Goal: Information Seeking & Learning: Learn about a topic

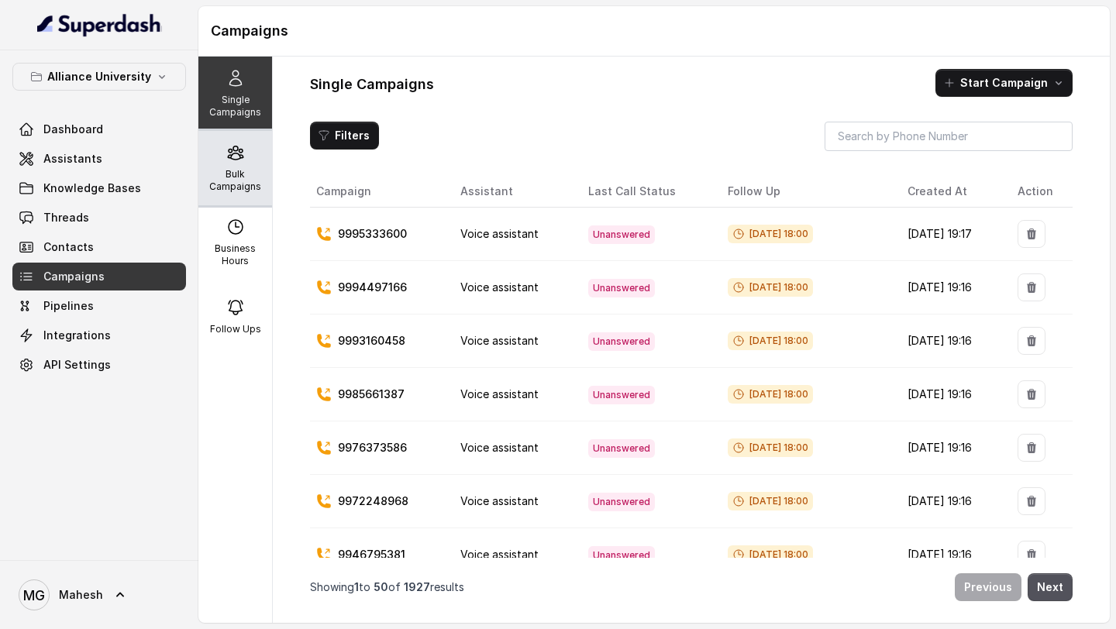
click at [237, 161] on icon at bounding box center [235, 152] width 19 height 19
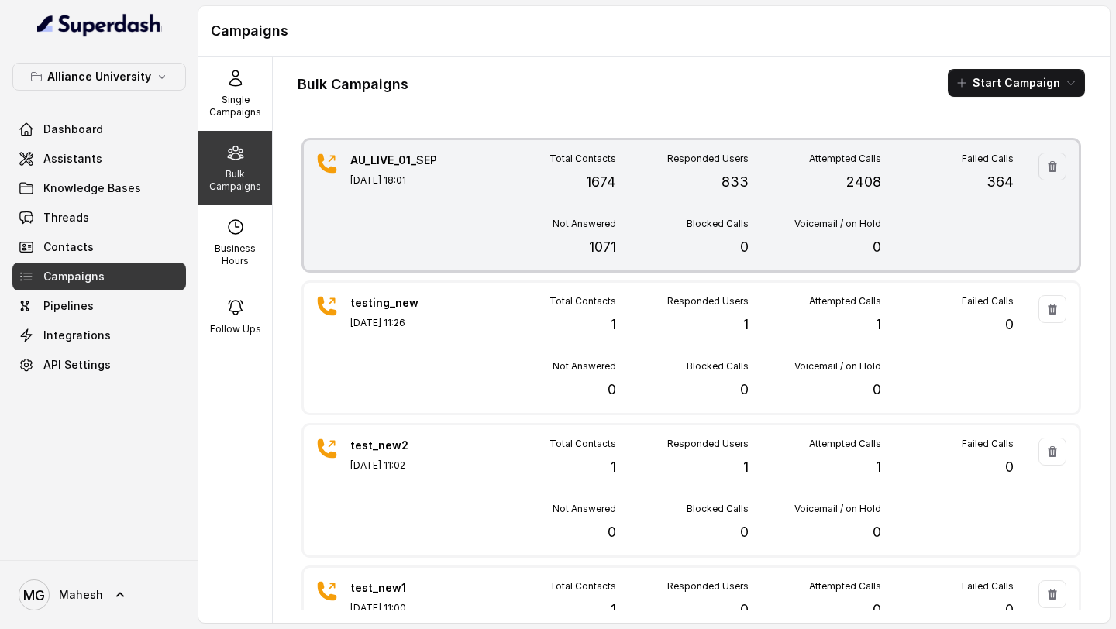
click at [558, 210] on div "Total Contacts 1674 Responded Users 833 Attempted Calls 2408 Failed Calls 364 N…" at bounding box center [748, 205] width 530 height 105
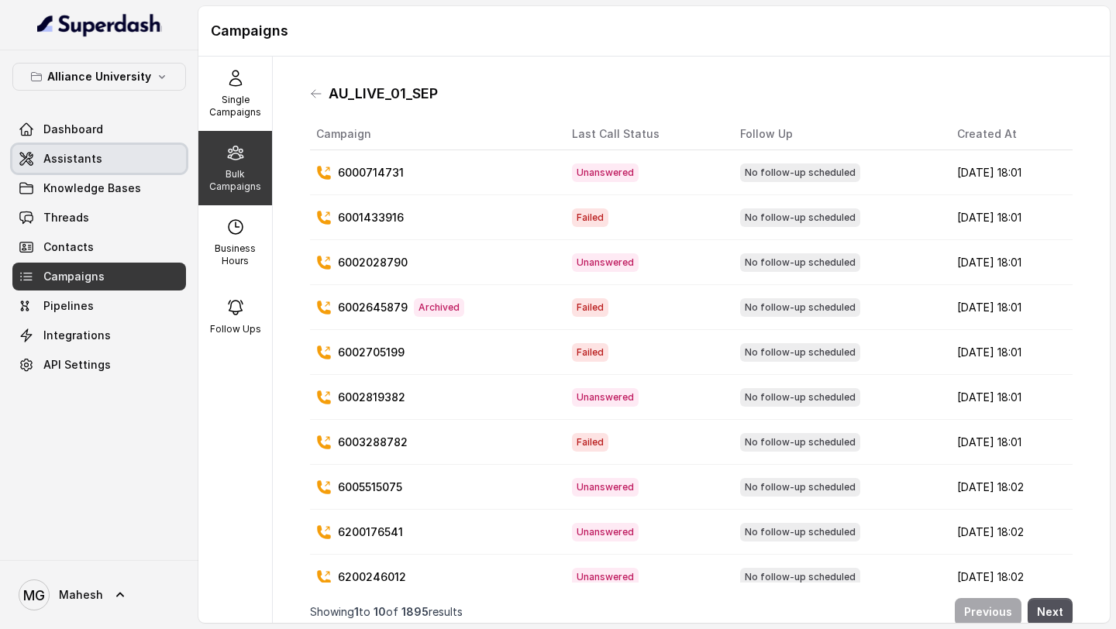
click at [90, 162] on span "Assistants" at bounding box center [72, 158] width 59 height 15
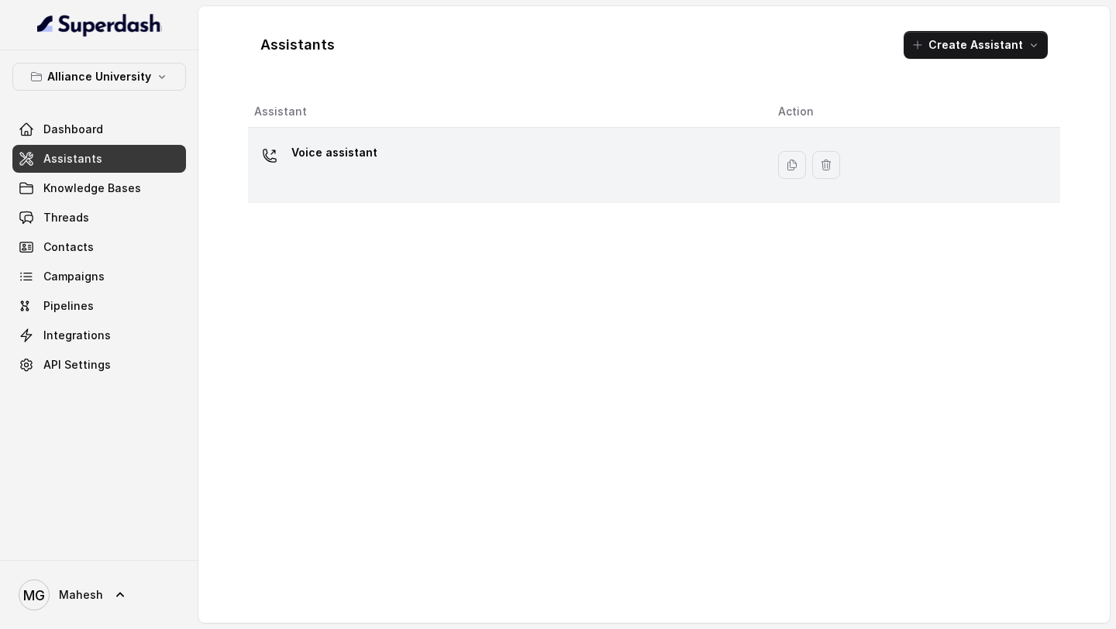
click at [368, 167] on div "Voice assistant" at bounding box center [334, 155] width 86 height 31
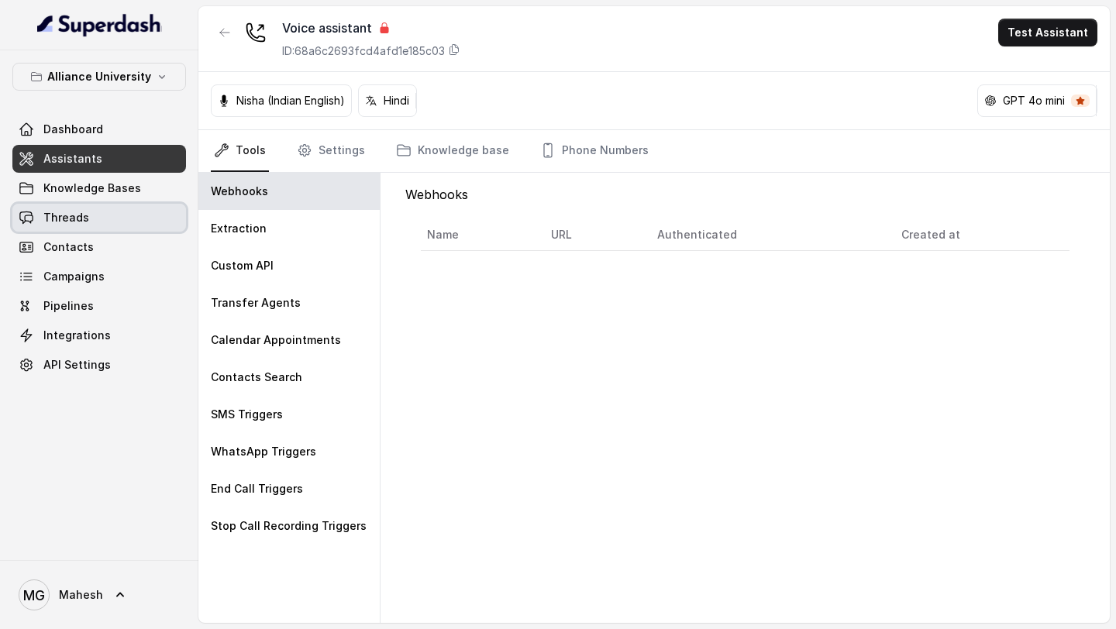
click at [87, 215] on link "Threads" at bounding box center [99, 218] width 174 height 28
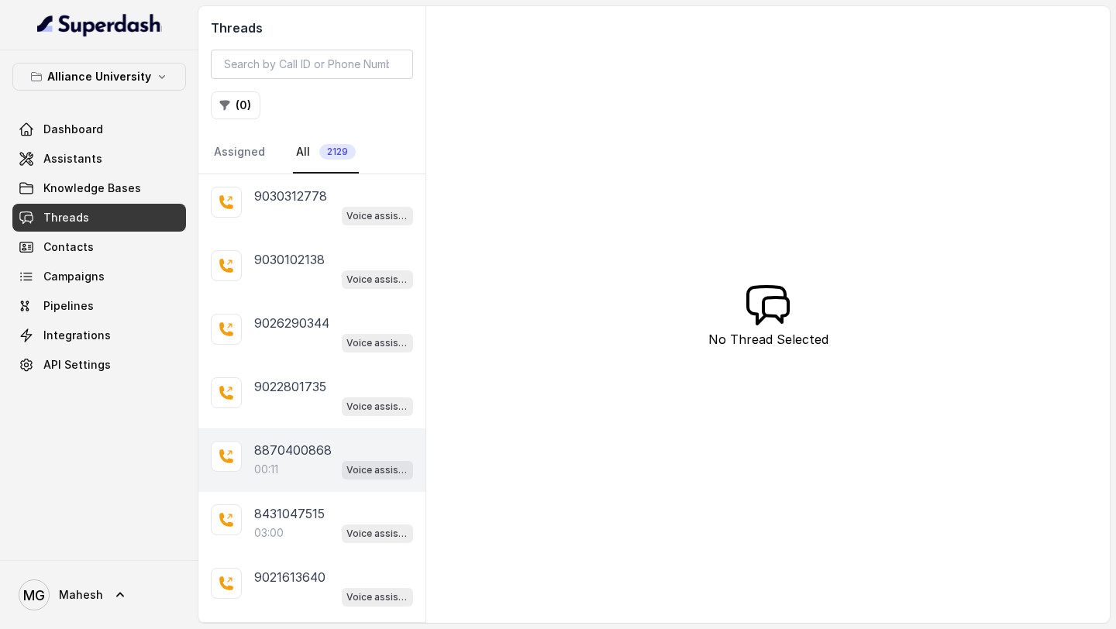
click at [304, 456] on p "8870400868" at bounding box center [292, 450] width 77 height 19
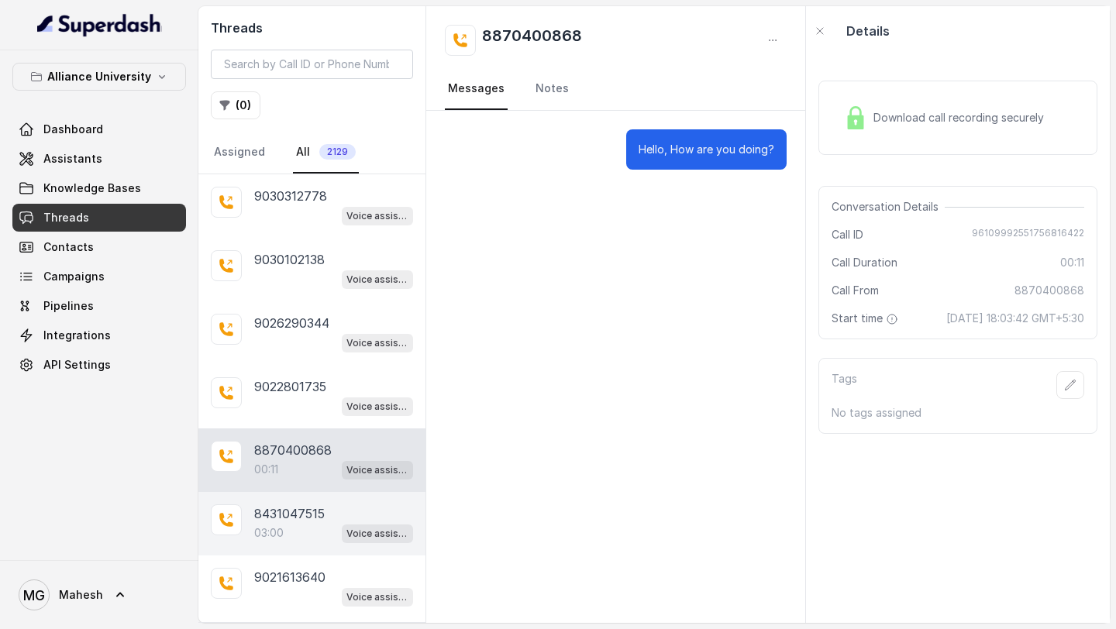
click at [300, 512] on p "8431047515" at bounding box center [289, 513] width 71 height 19
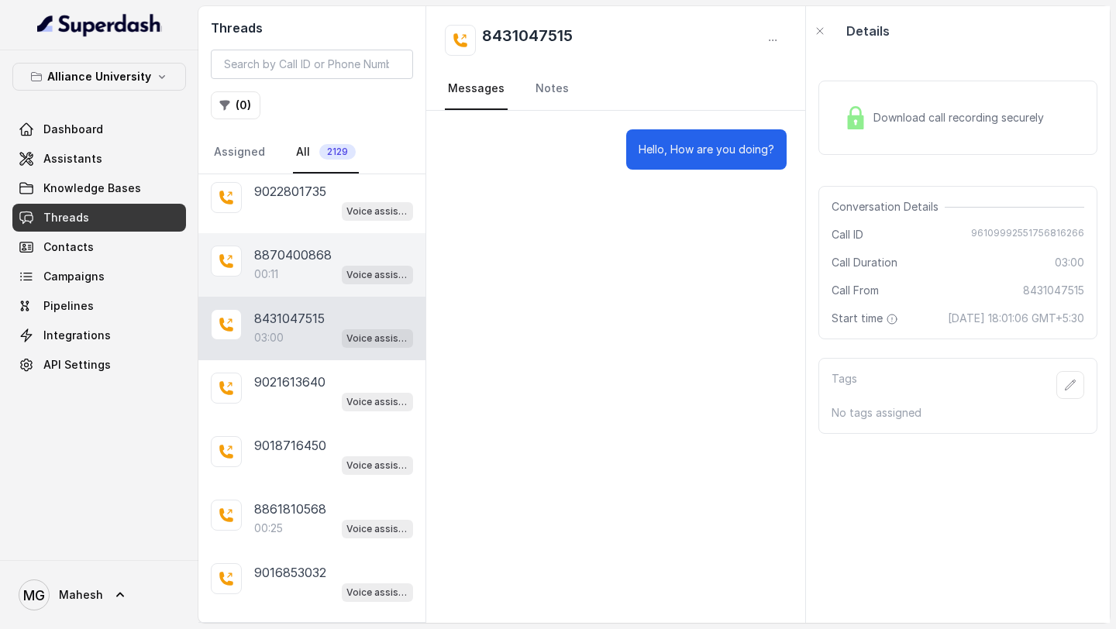
scroll to position [201, 0]
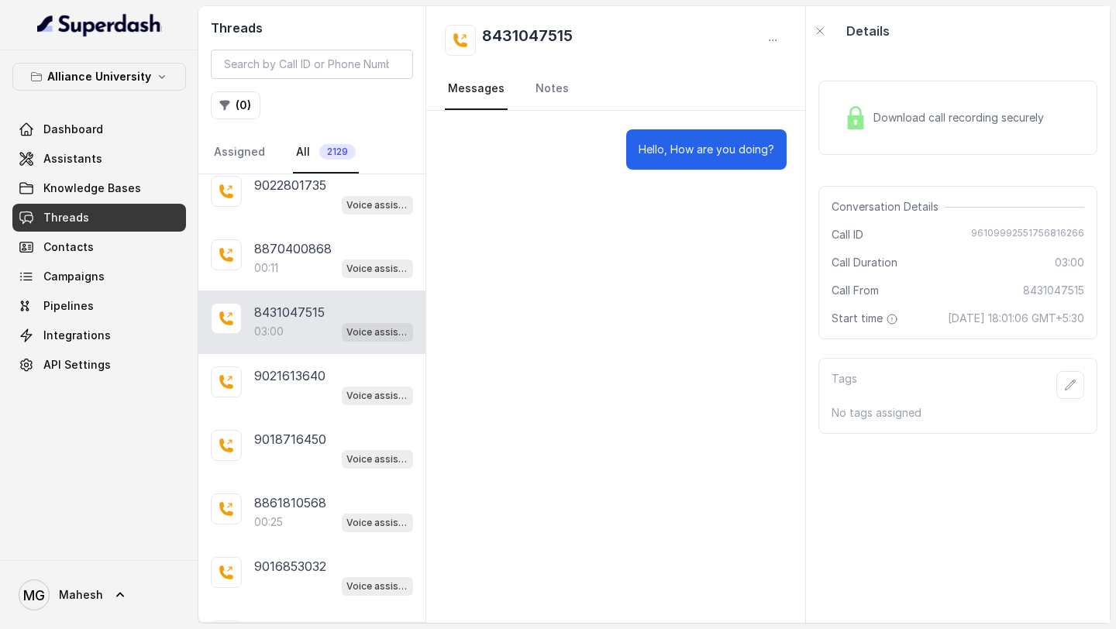
click at [324, 313] on p "8431047515" at bounding box center [289, 312] width 71 height 19
click at [541, 91] on link "Notes" at bounding box center [552, 89] width 40 height 42
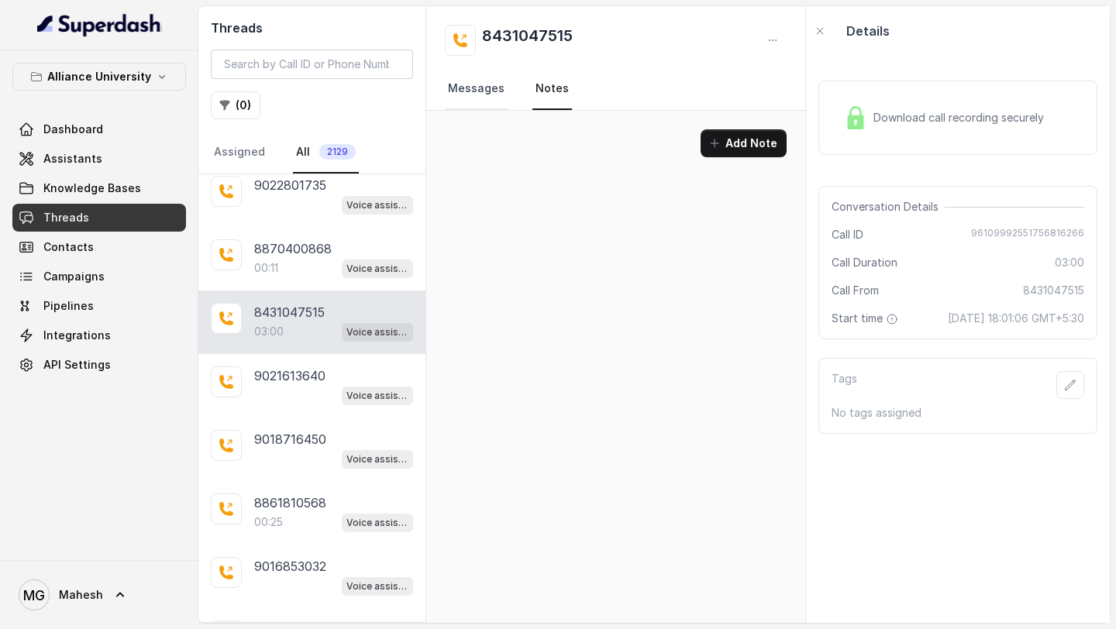
click at [480, 91] on link "Messages" at bounding box center [476, 89] width 63 height 42
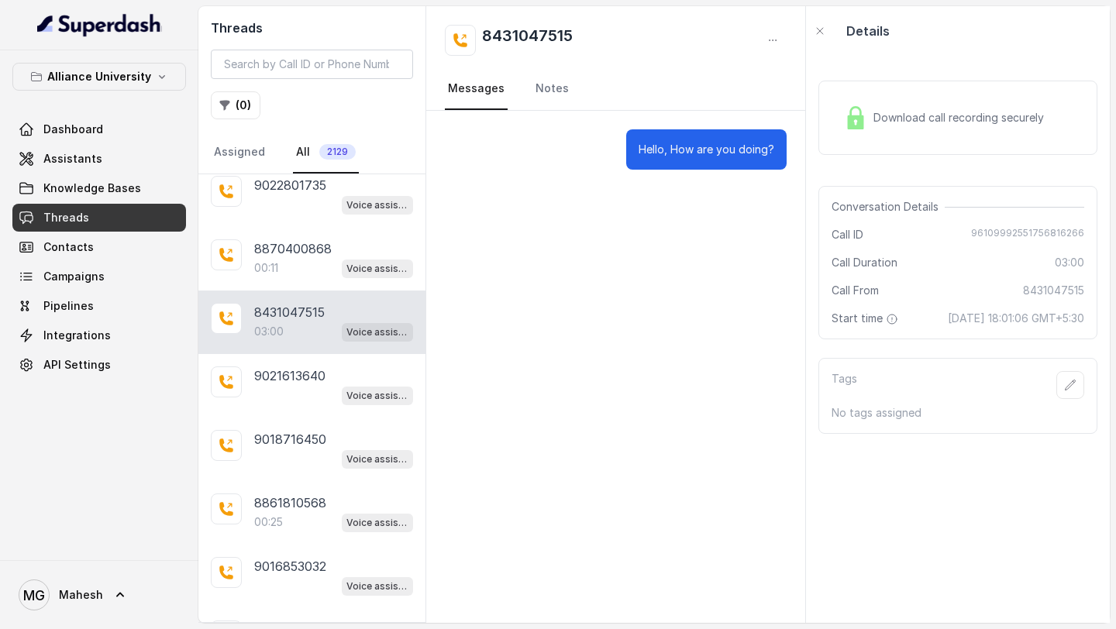
click at [961, 112] on span "Download call recording securely" at bounding box center [961, 117] width 177 height 15
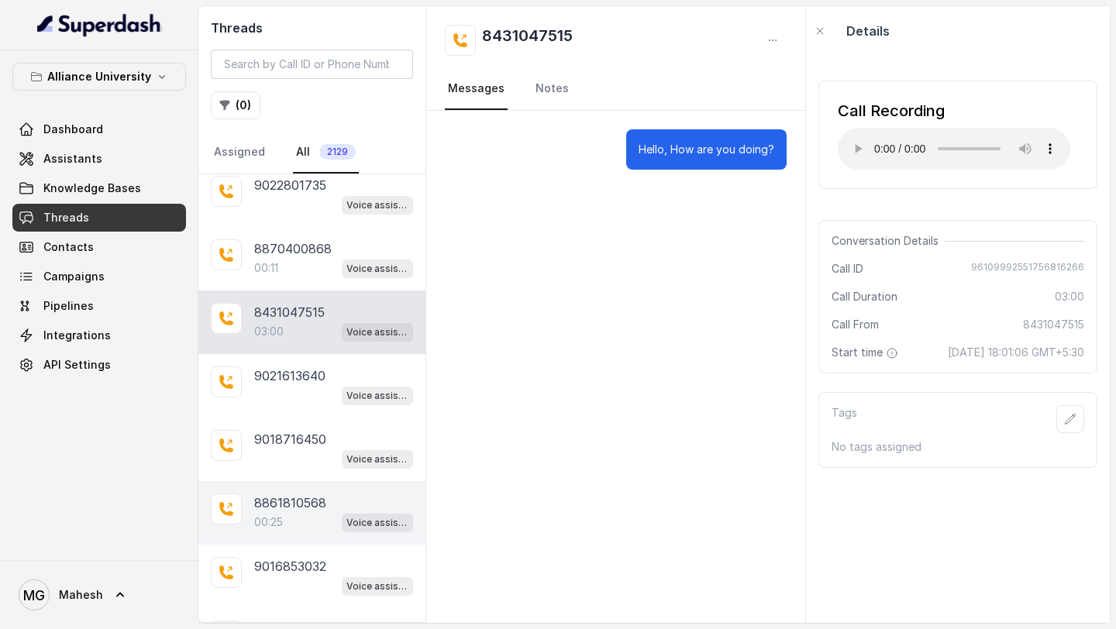
click at [282, 528] on div "00:25 Voice assistant" at bounding box center [333, 522] width 159 height 20
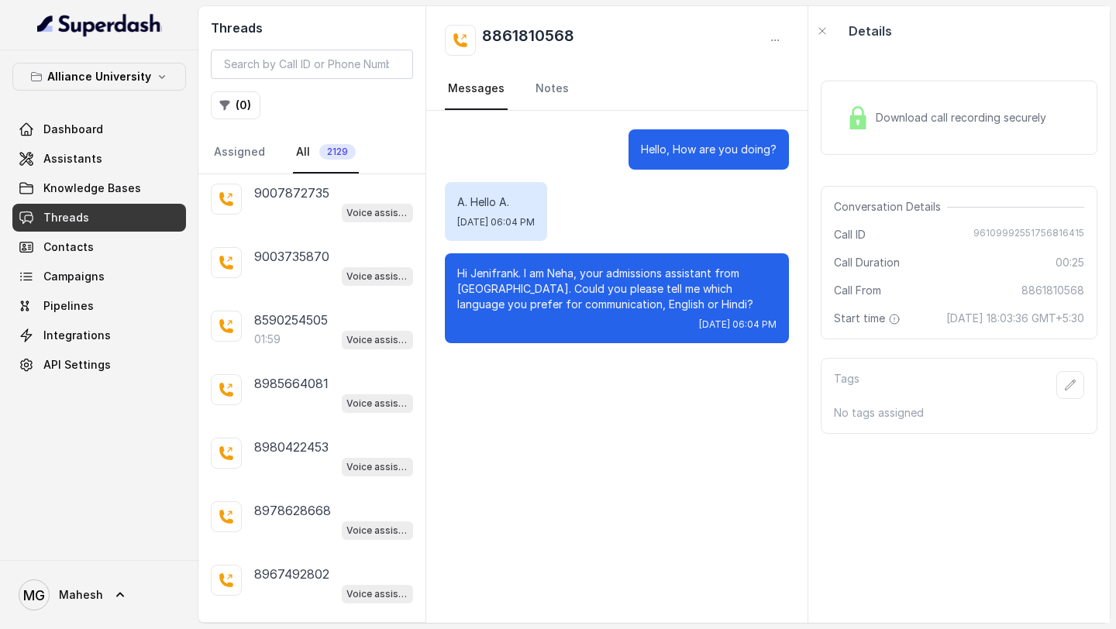
scroll to position [838, 0]
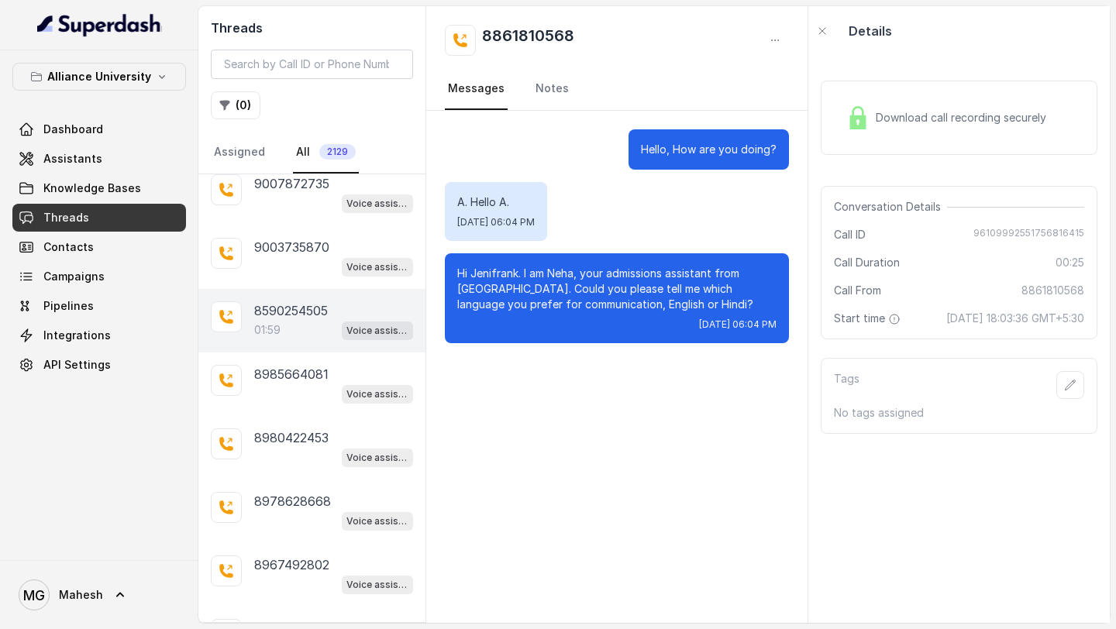
click at [285, 320] on div "01:59 Voice assistant" at bounding box center [333, 330] width 159 height 20
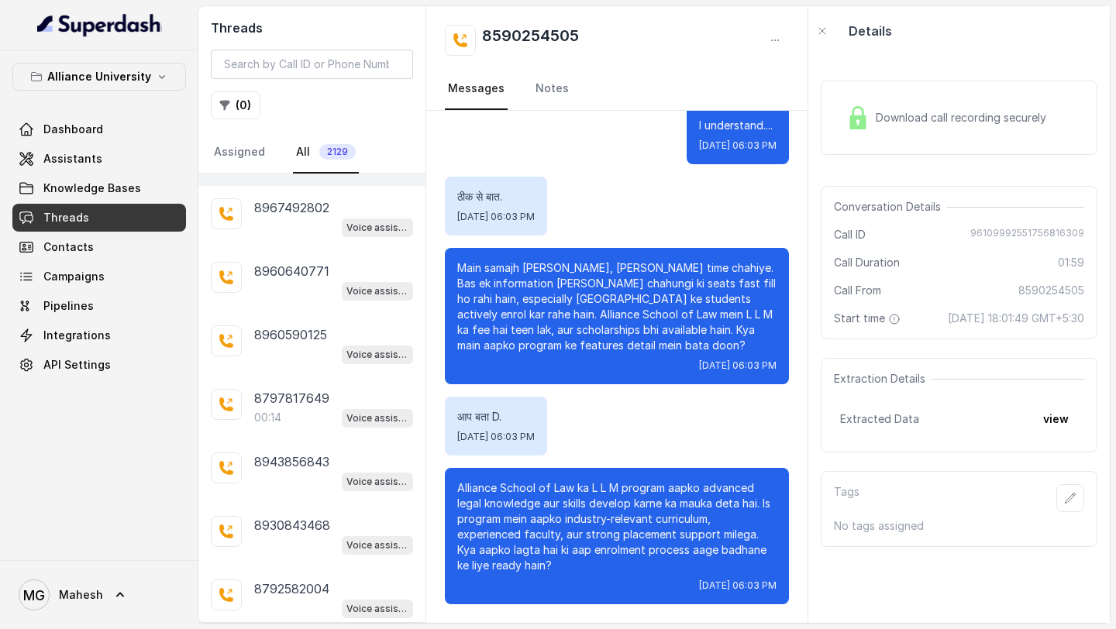
scroll to position [1209, 0]
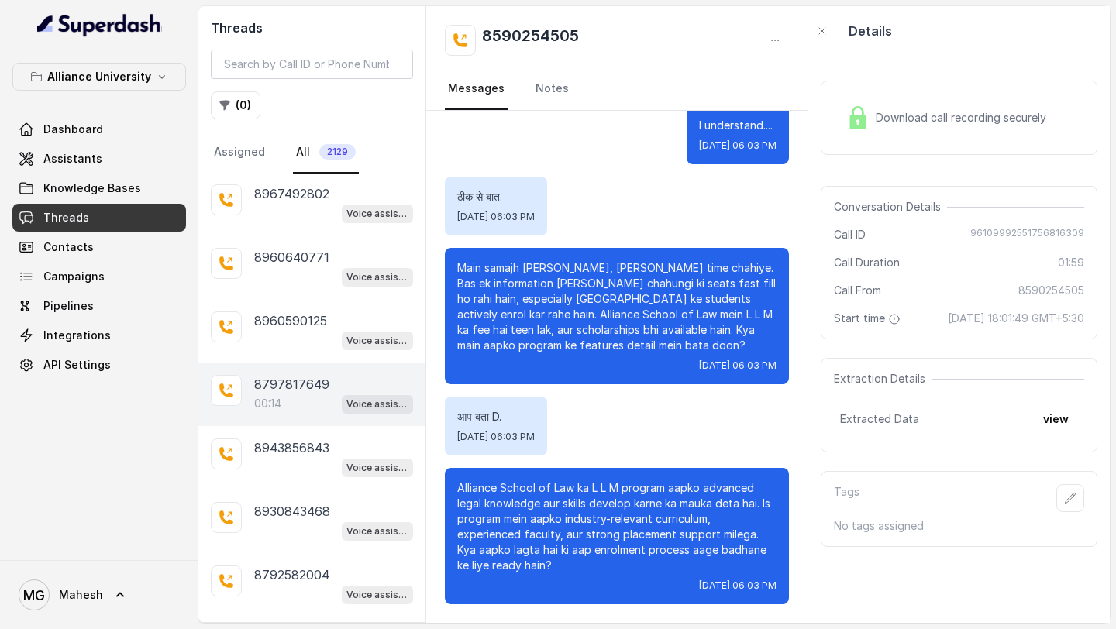
click at [295, 394] on div "00:14 Voice assistant" at bounding box center [333, 404] width 159 height 20
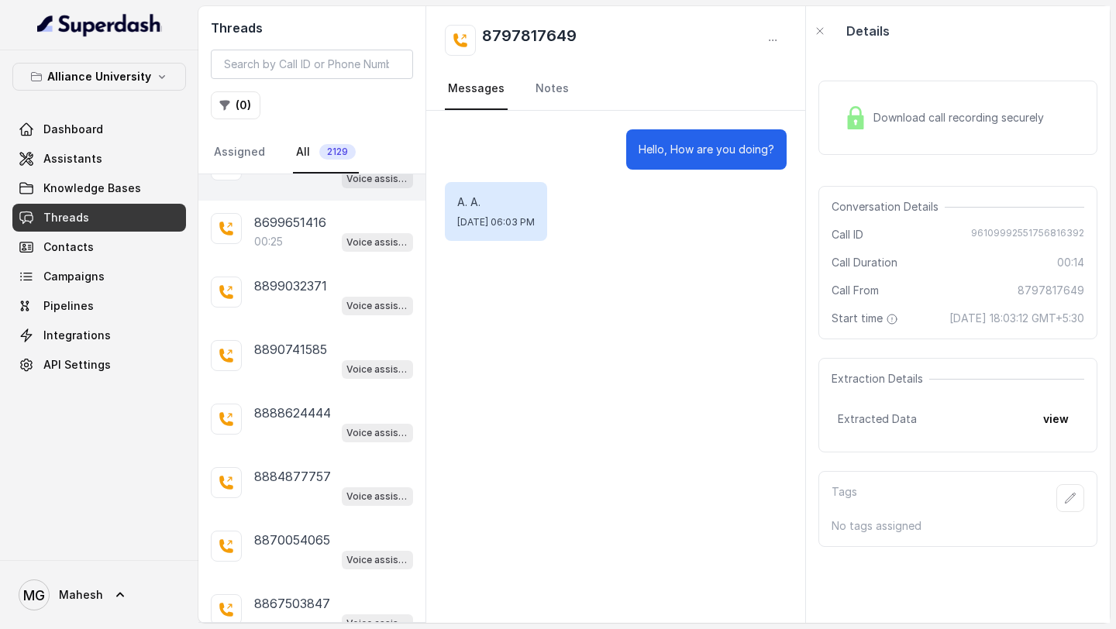
scroll to position [2016, 0]
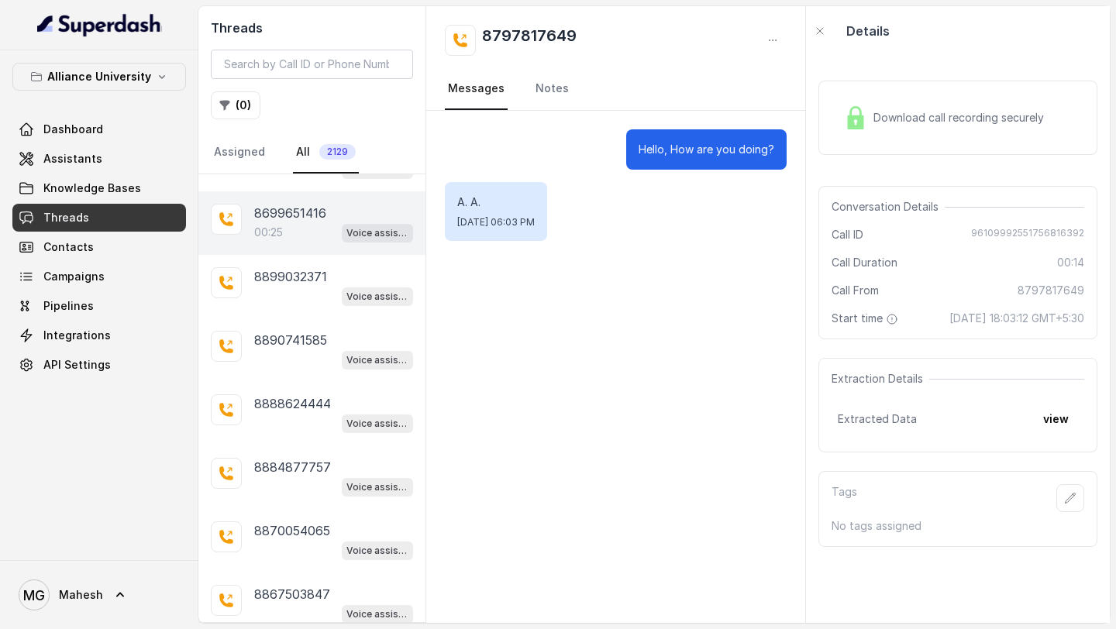
click at [305, 209] on p "8699651416" at bounding box center [290, 213] width 72 height 19
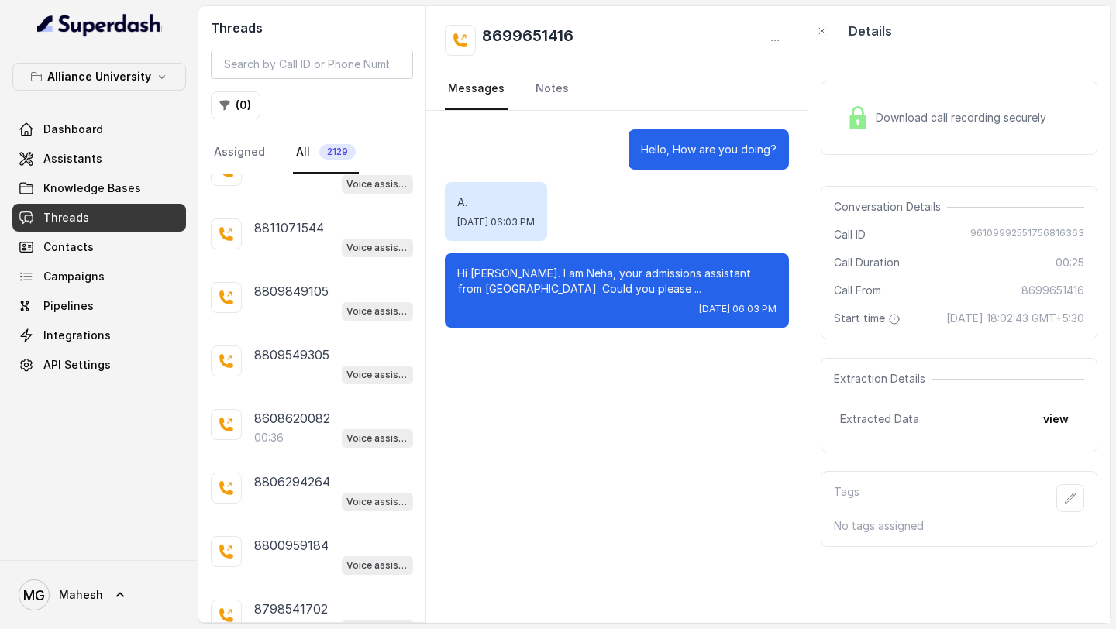
scroll to position [2589, 0]
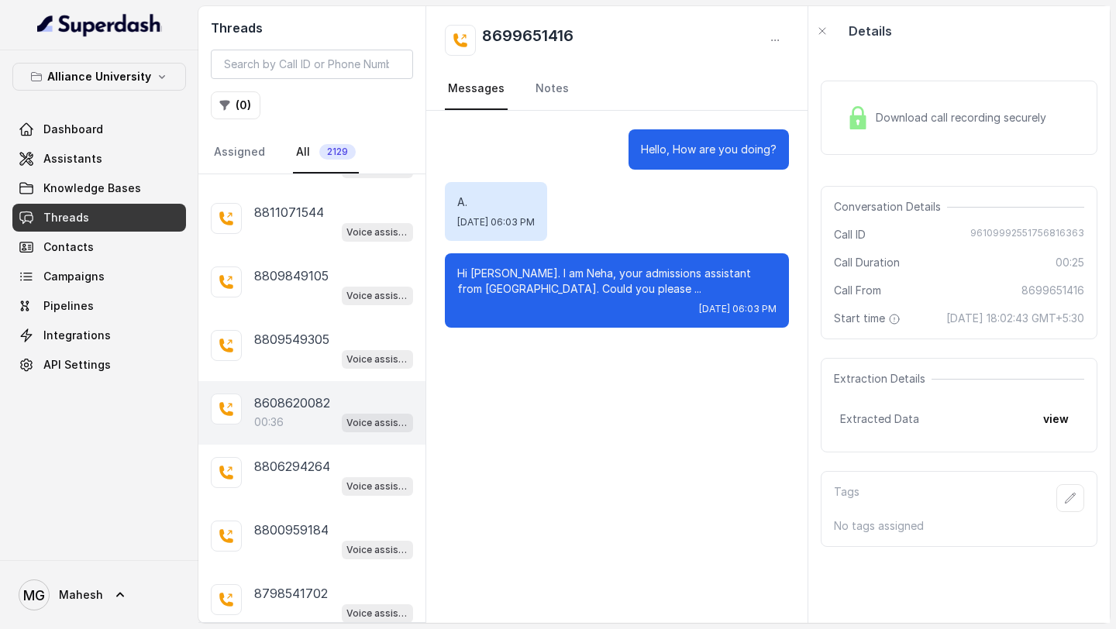
click at [301, 394] on p "8608620082" at bounding box center [292, 403] width 76 height 19
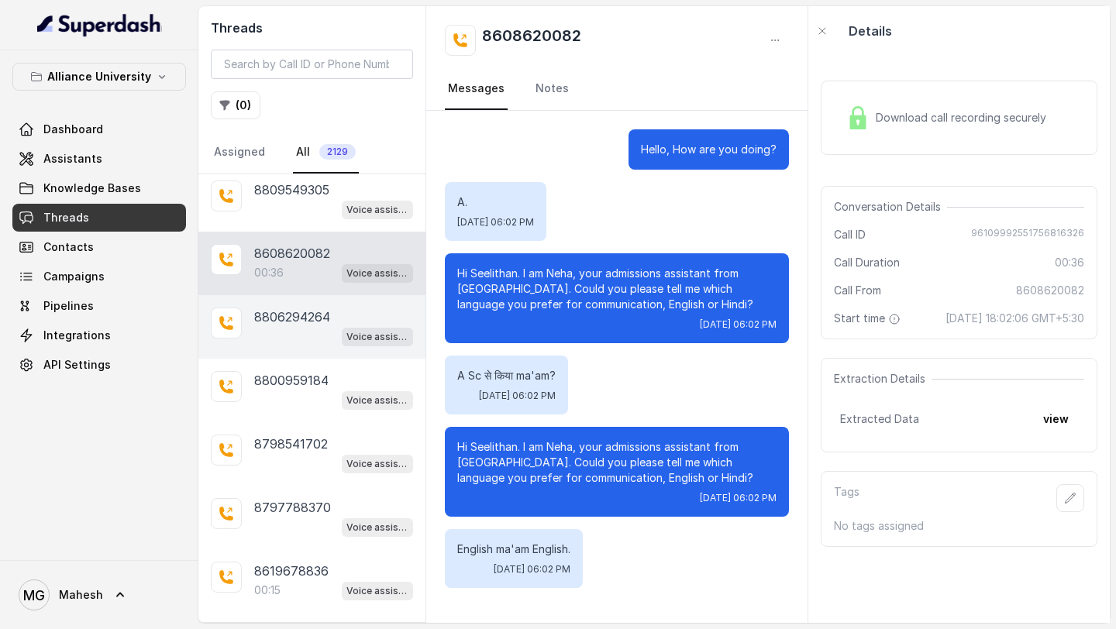
scroll to position [2753, 0]
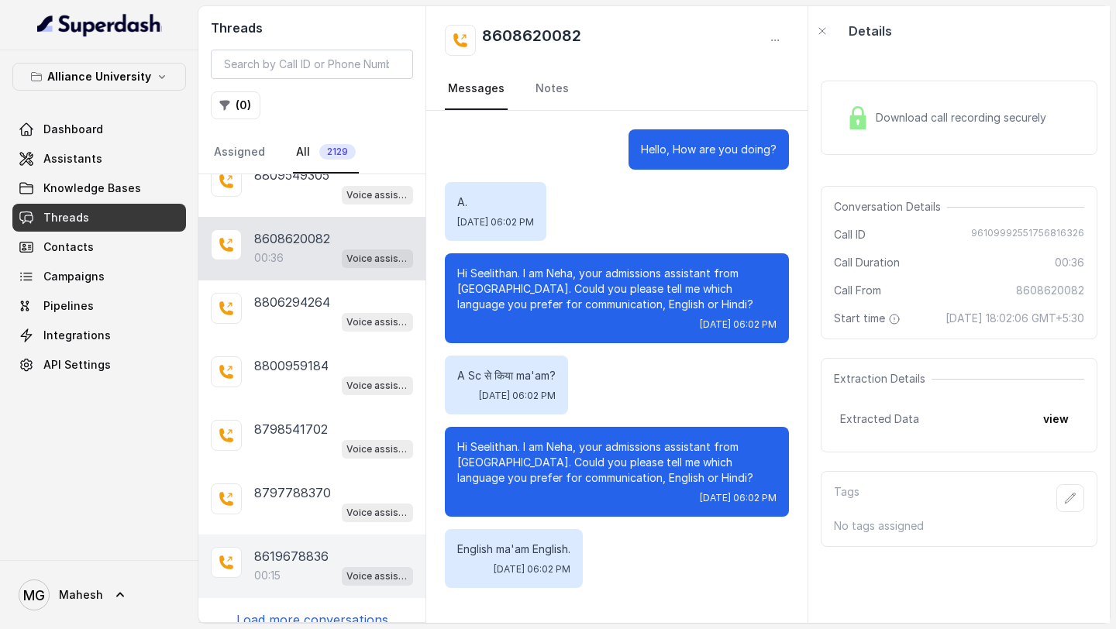
click at [275, 568] on p "00:15" at bounding box center [267, 575] width 26 height 15
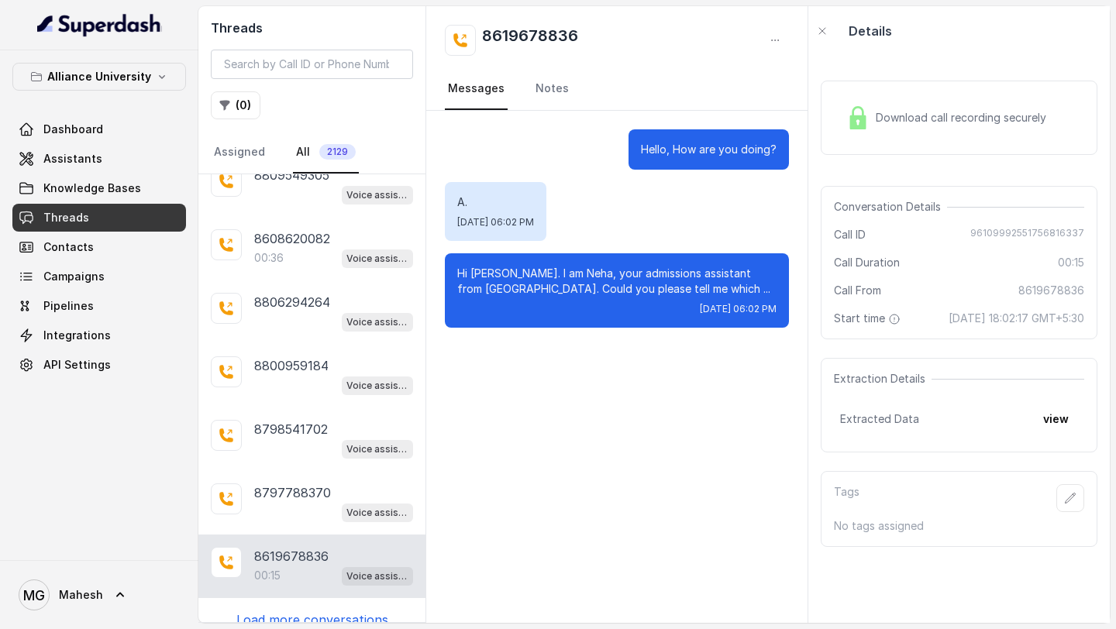
click at [308, 614] on div "9030312778 Voice assistant 9030102138 Voice assistant 9026290344 Voice assistan…" at bounding box center [311, 398] width 227 height 448
click at [309, 611] on p "Load more conversations" at bounding box center [312, 620] width 152 height 19
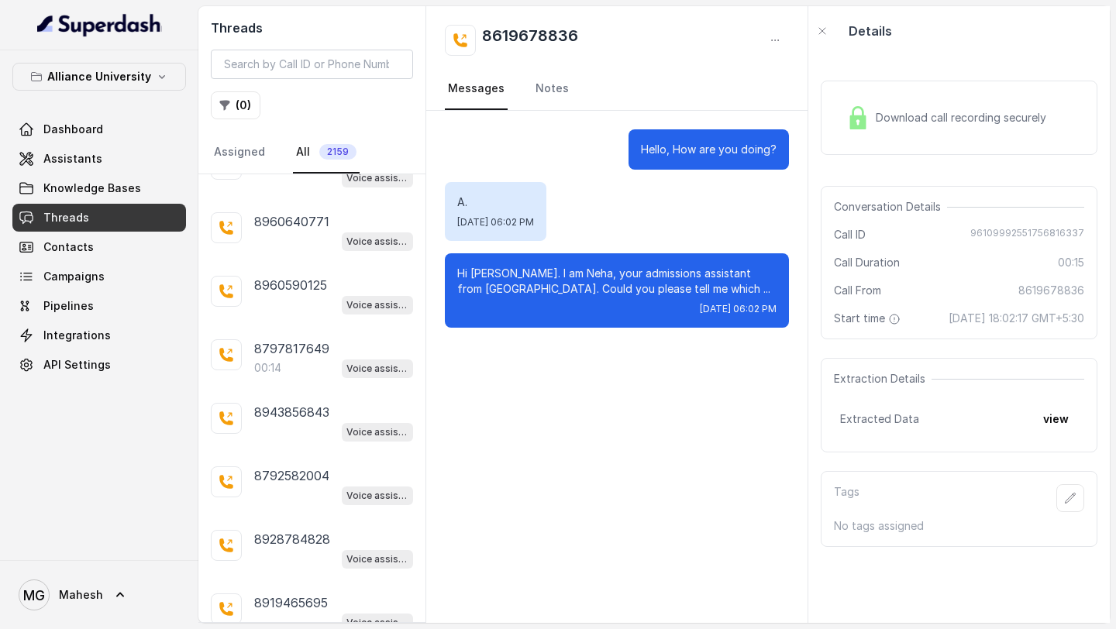
scroll to position [3232, 0]
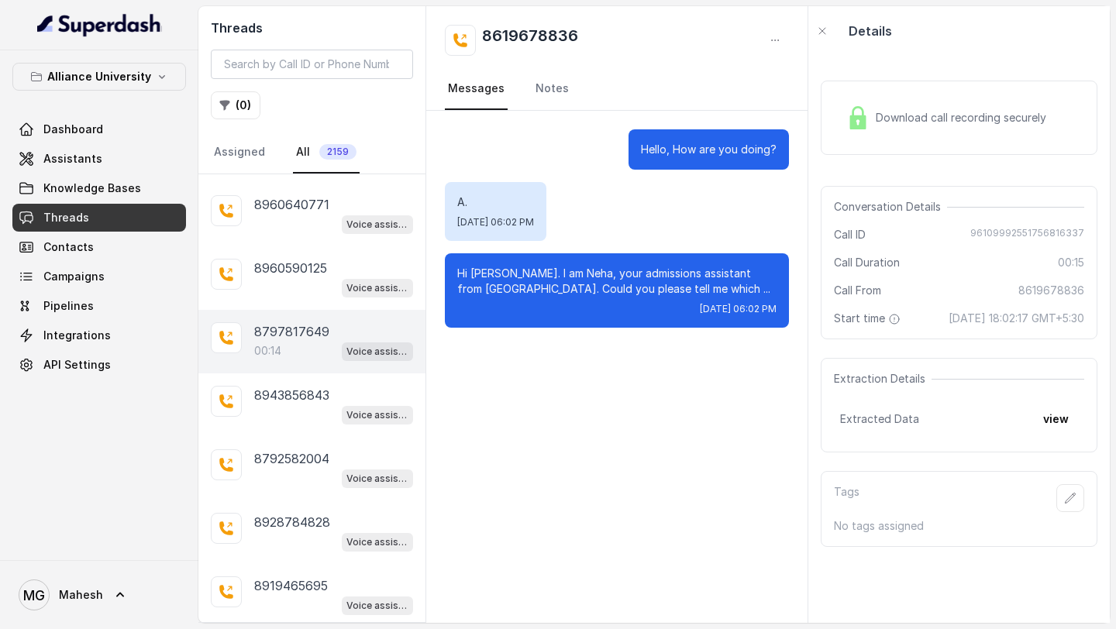
click at [310, 341] on div "00:14 Voice assistant" at bounding box center [333, 351] width 159 height 20
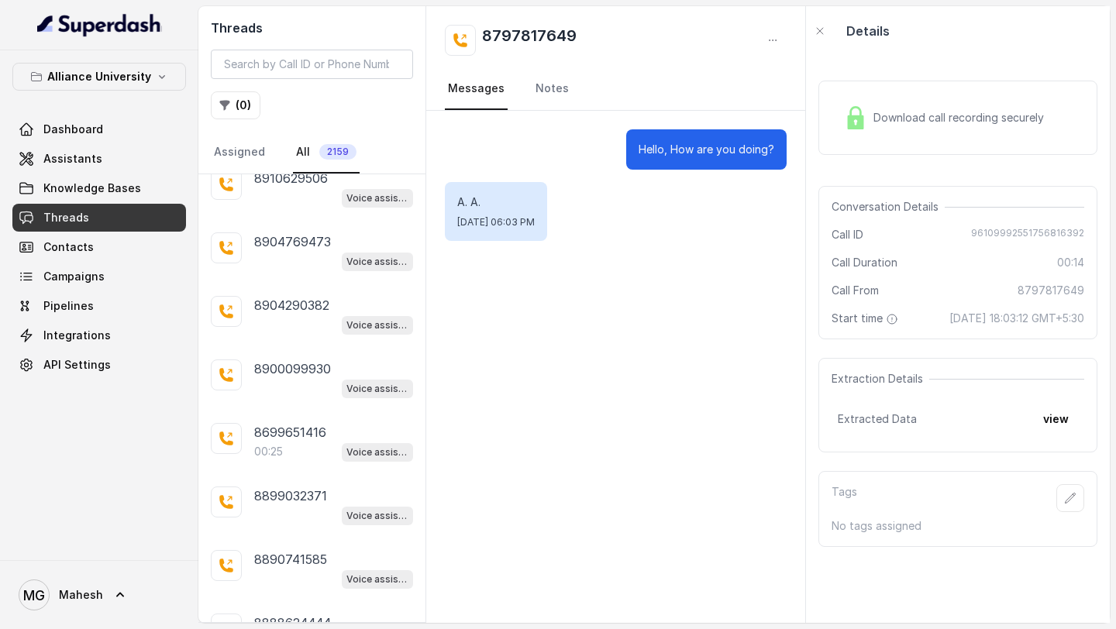
scroll to position [3704, 0]
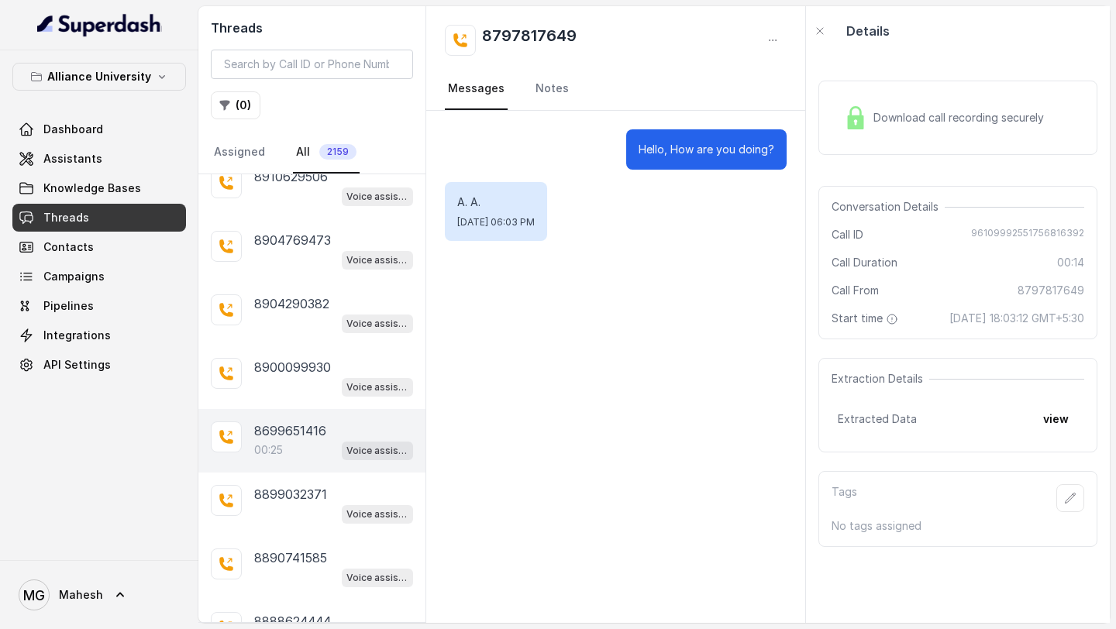
click at [306, 440] on div "00:25 Voice assistant" at bounding box center [333, 450] width 159 height 20
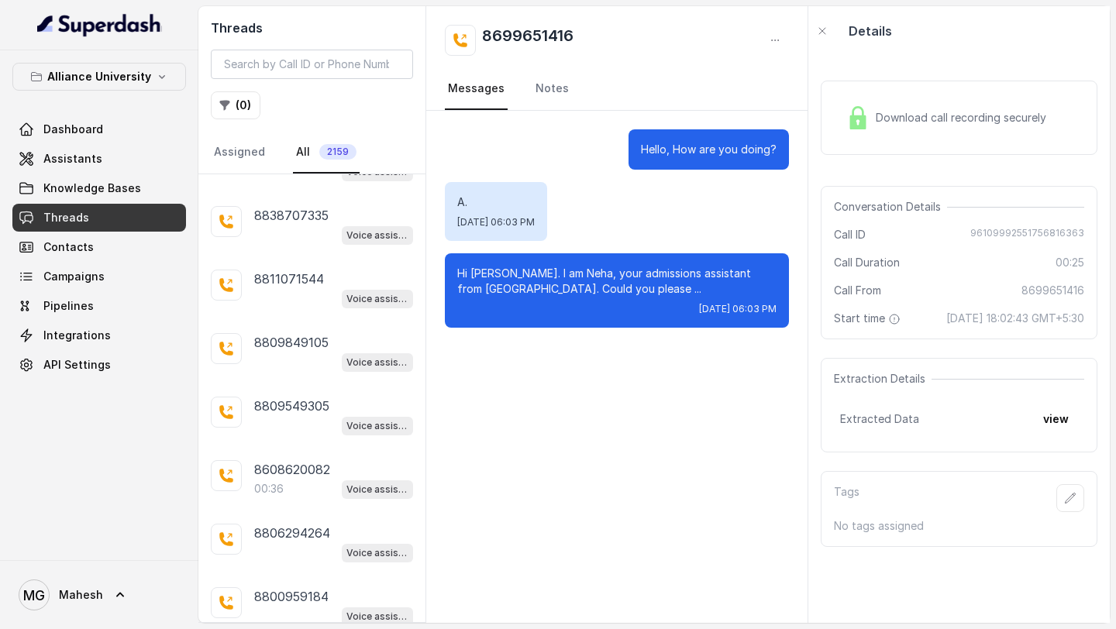
scroll to position [4436, 0]
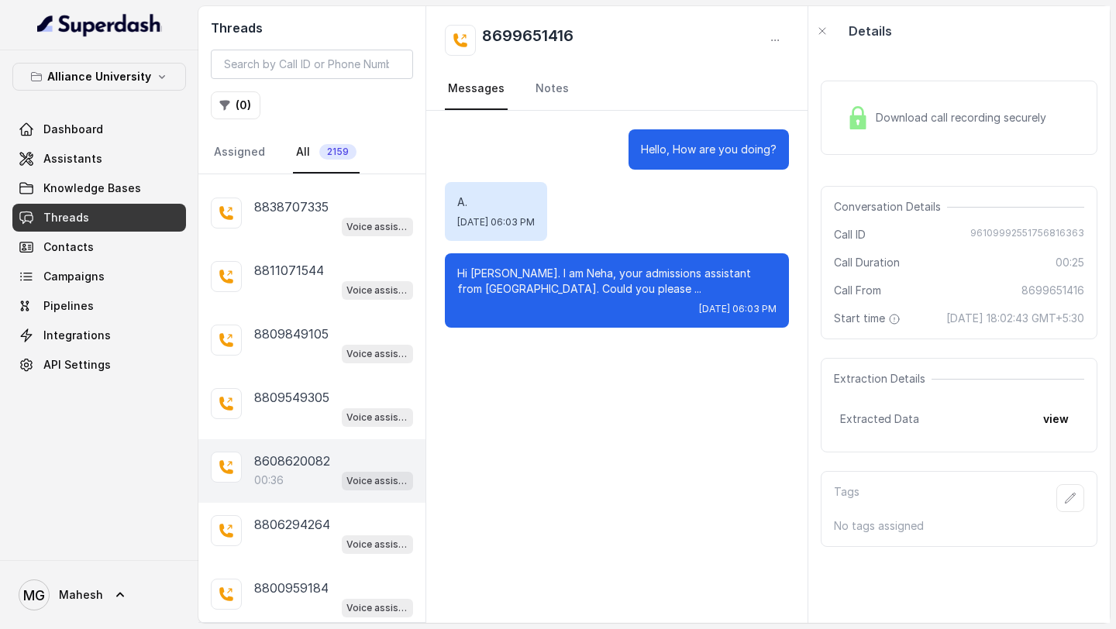
click at [315, 452] on p "8608620082" at bounding box center [292, 461] width 76 height 19
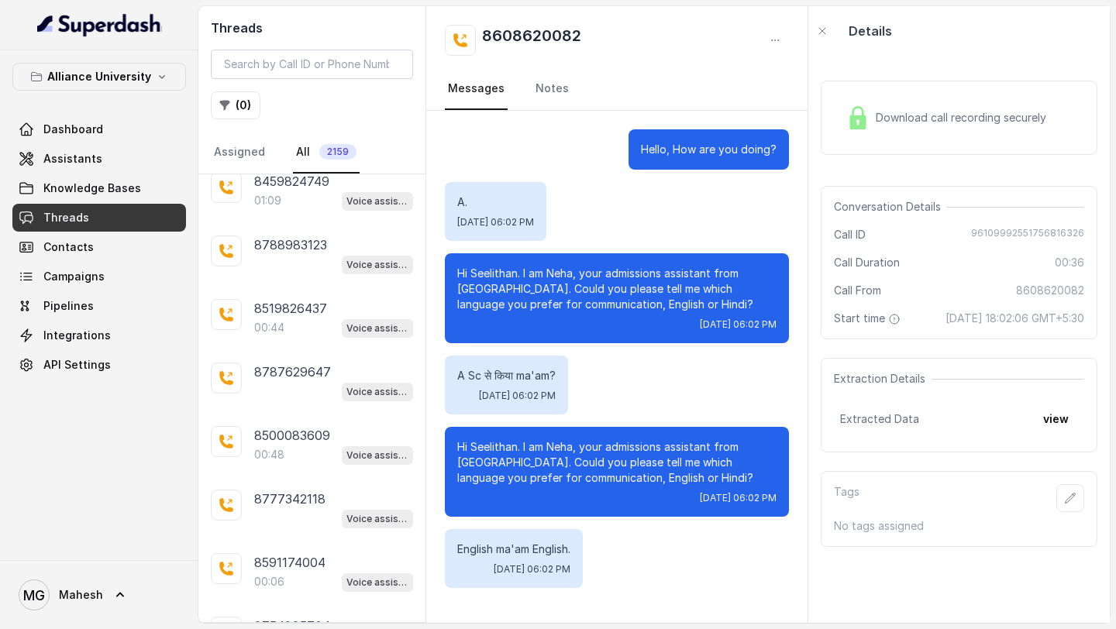
scroll to position [5100, 0]
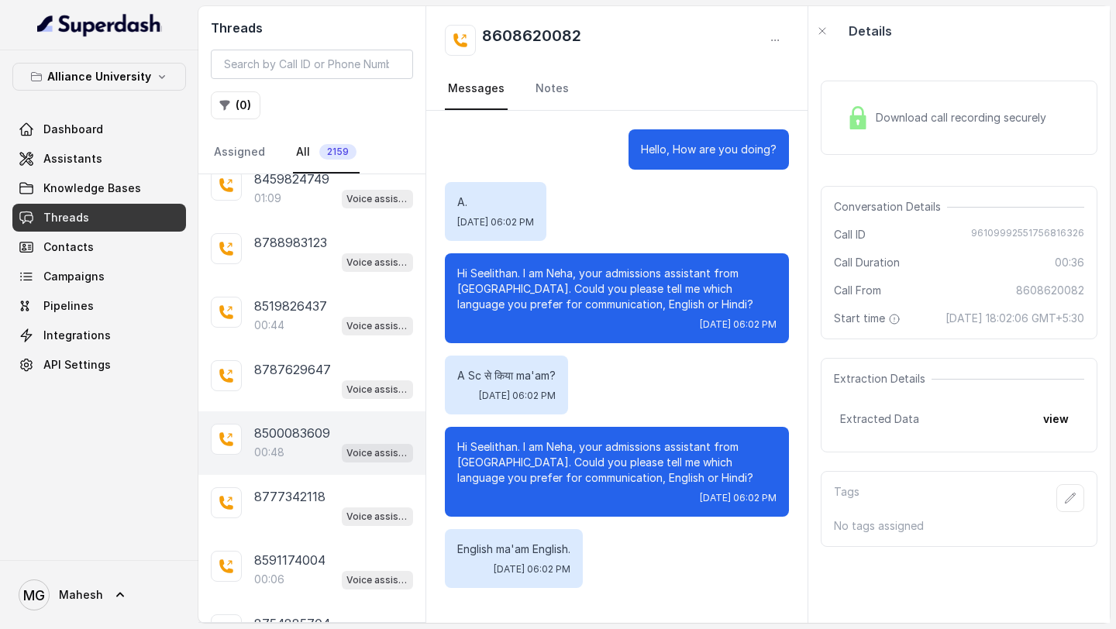
click at [310, 424] on p "8500083609" at bounding box center [292, 433] width 76 height 19
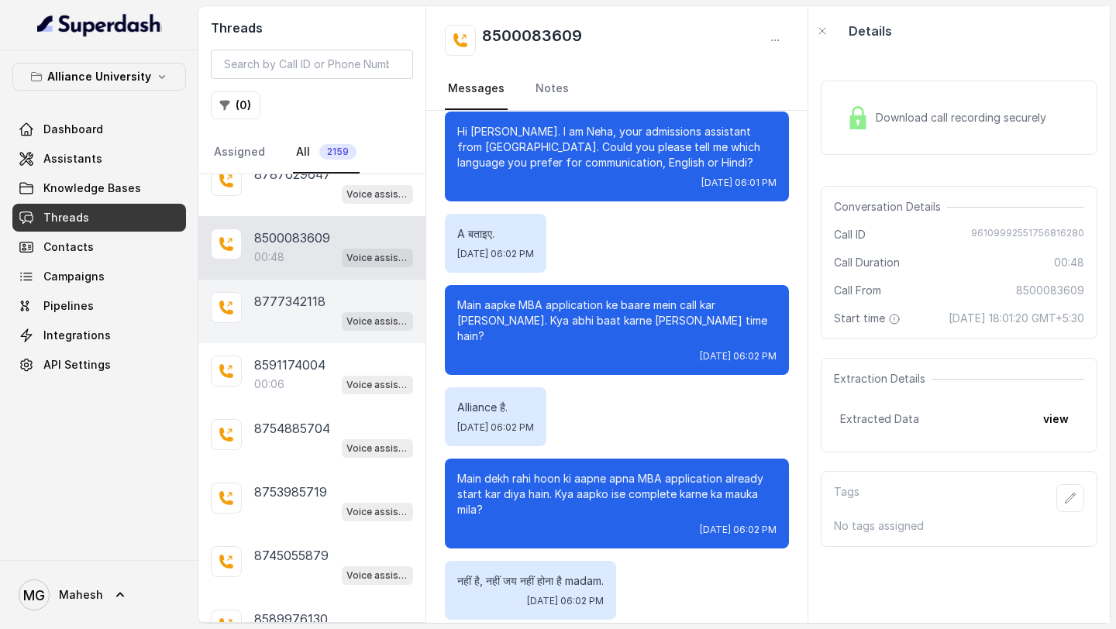
scroll to position [5303, 0]
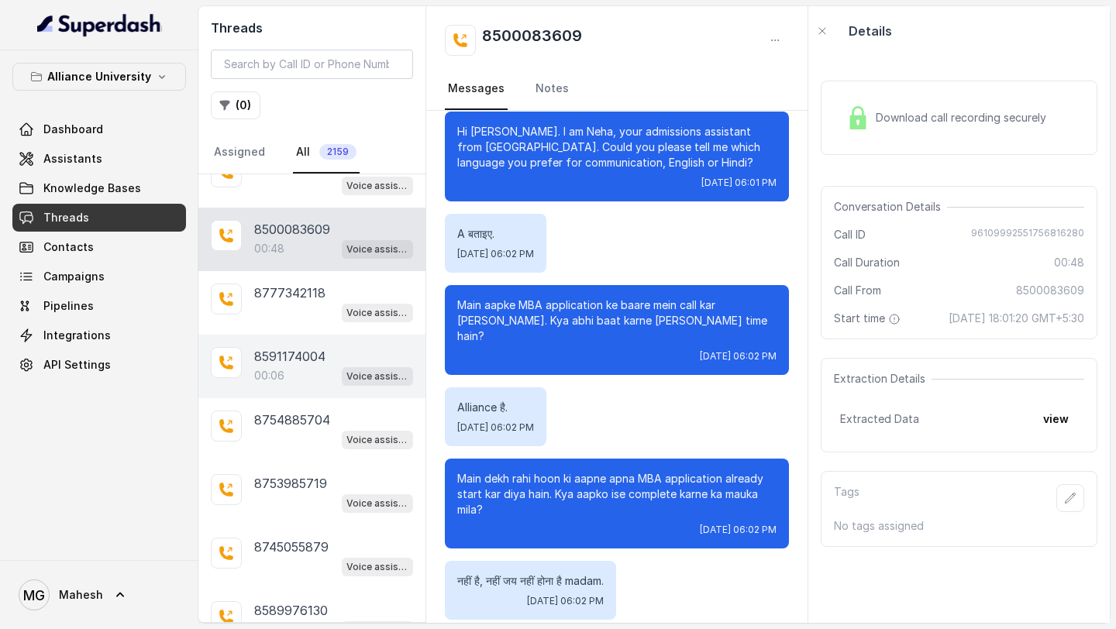
click at [311, 347] on p "8591174004" at bounding box center [289, 356] width 71 height 19
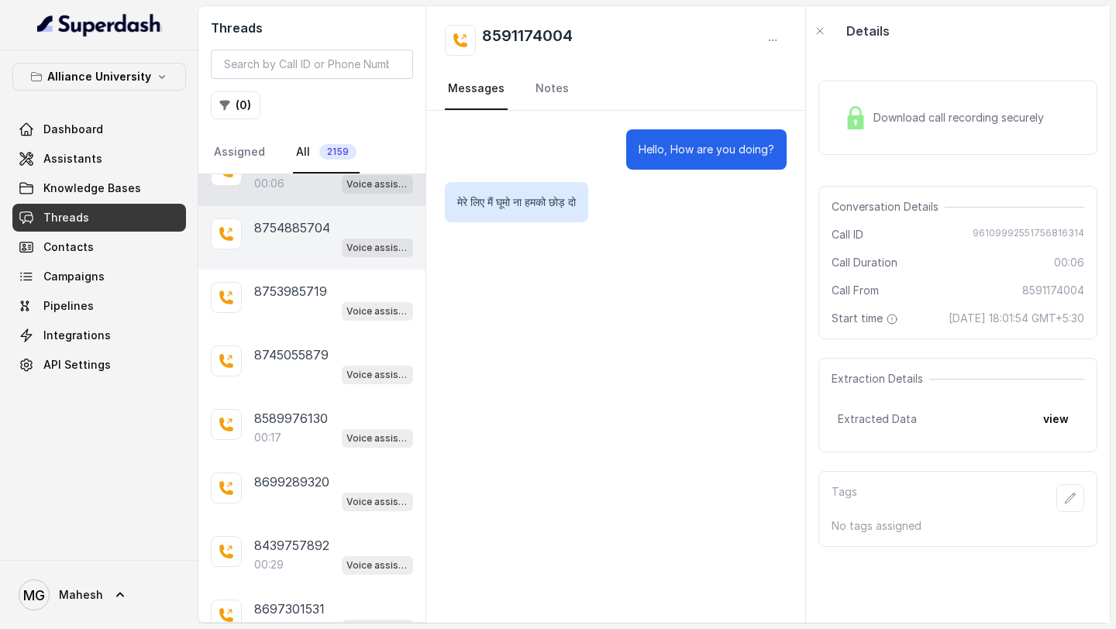
scroll to position [5501, 0]
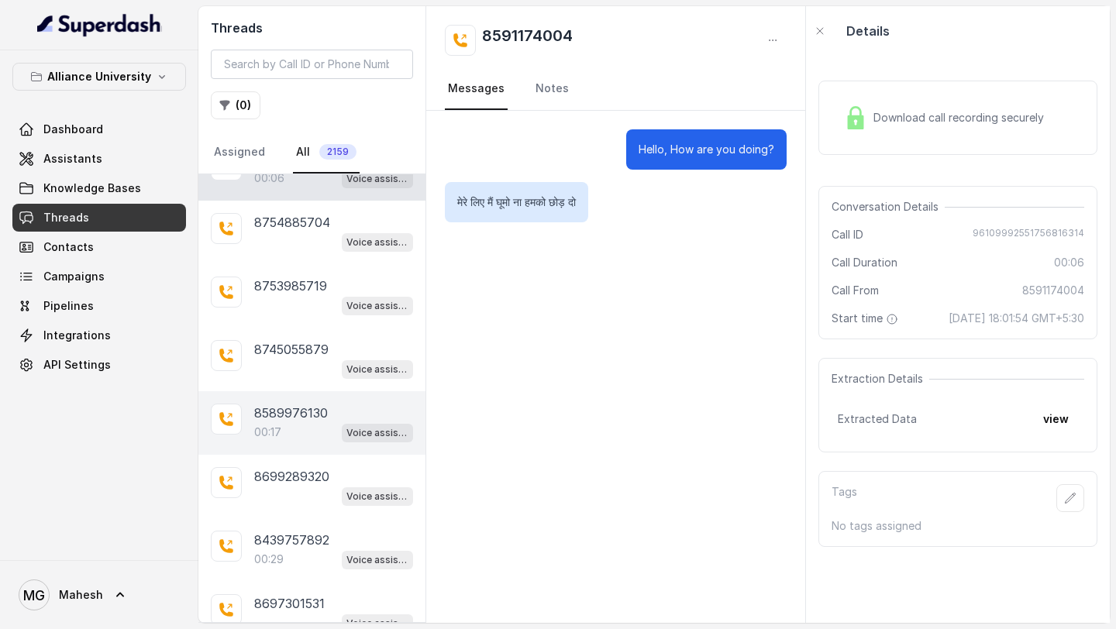
click at [314, 404] on p "8589976130" at bounding box center [291, 413] width 74 height 19
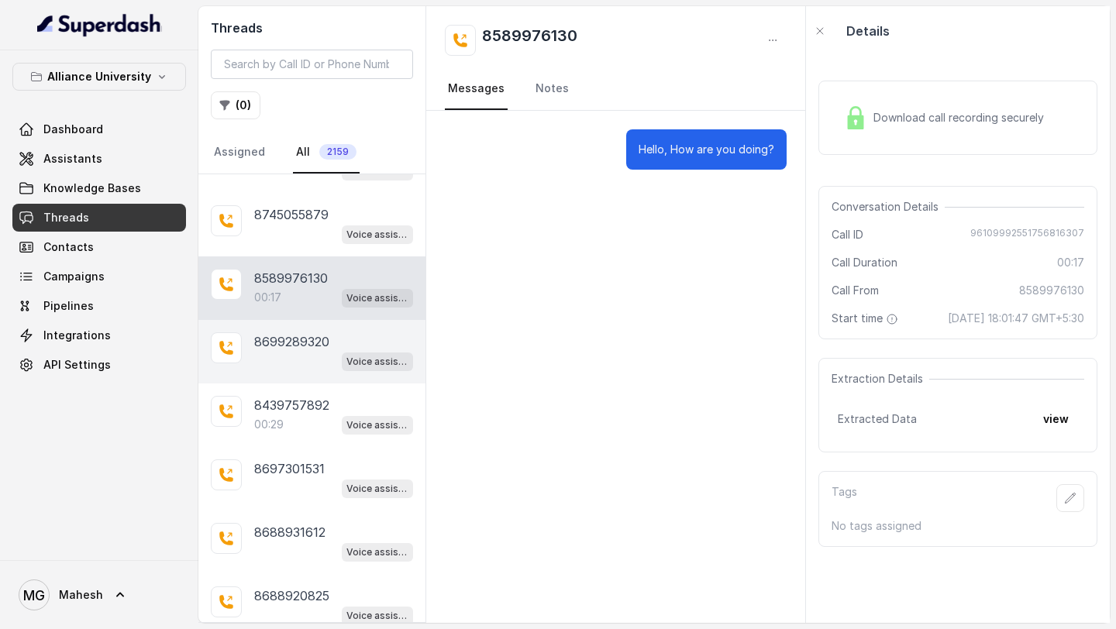
scroll to position [5650, 0]
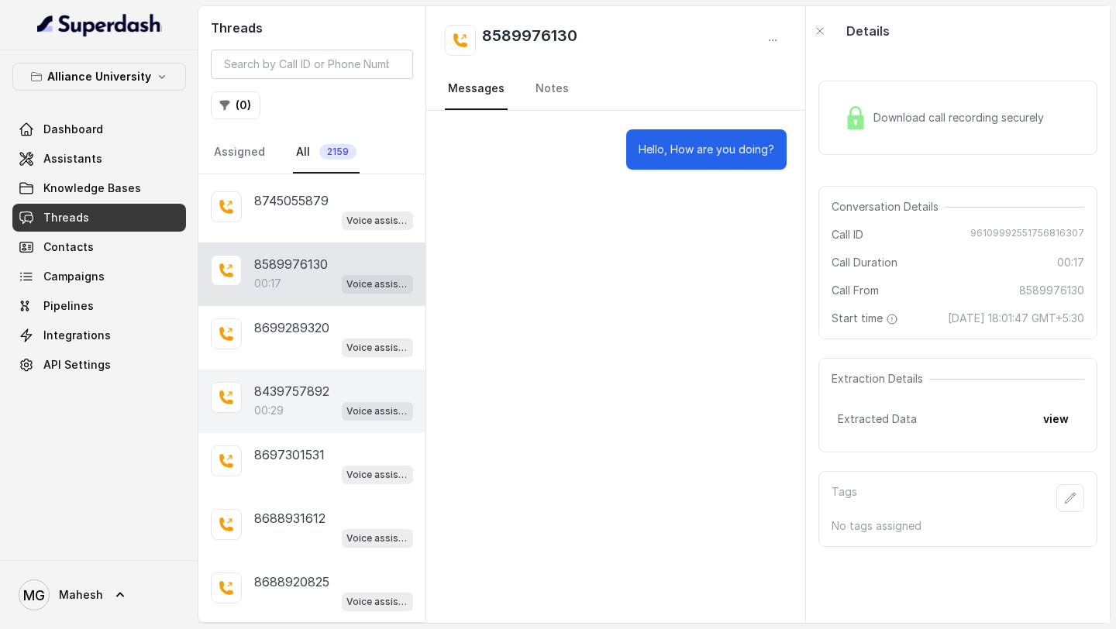
click at [303, 382] on p "8439757892" at bounding box center [291, 391] width 75 height 19
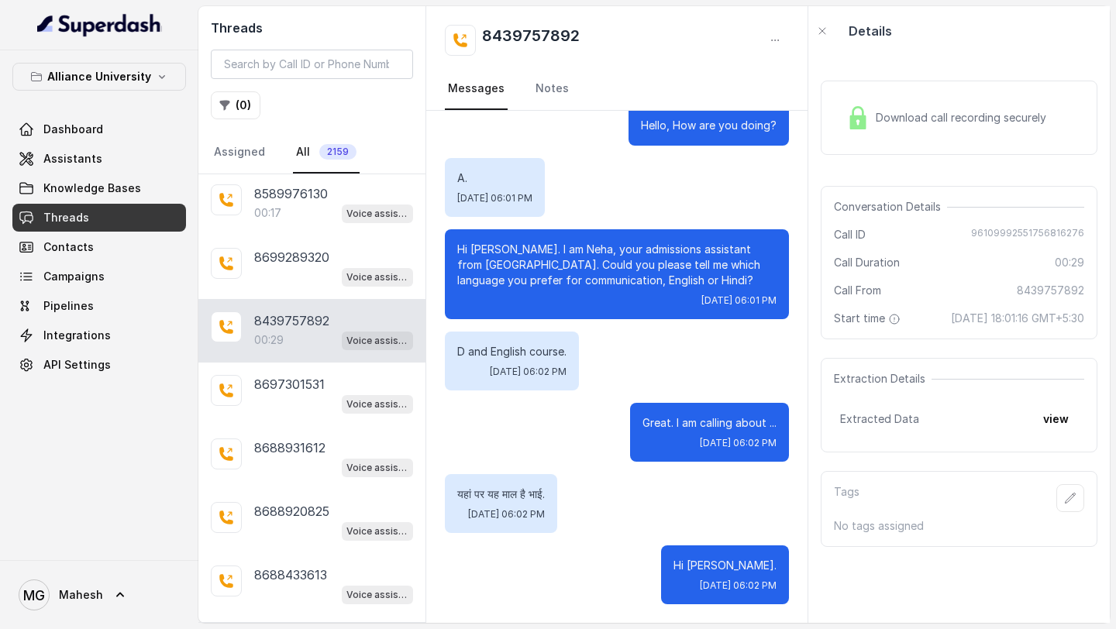
scroll to position [5727, 0]
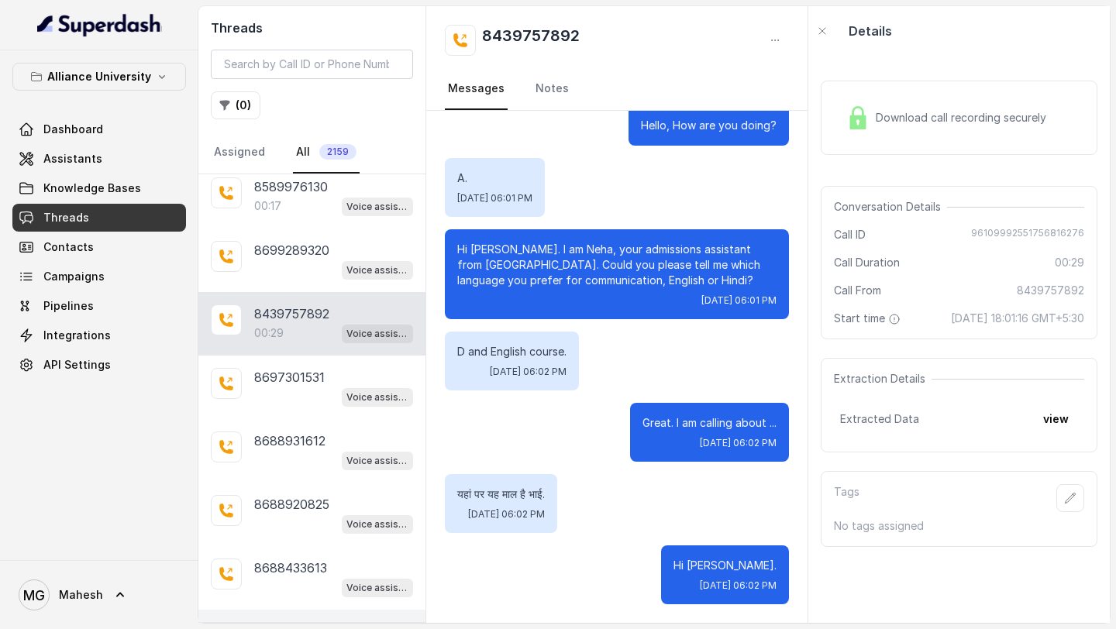
click at [294, 622] on p "8547161446" at bounding box center [290, 631] width 72 height 19
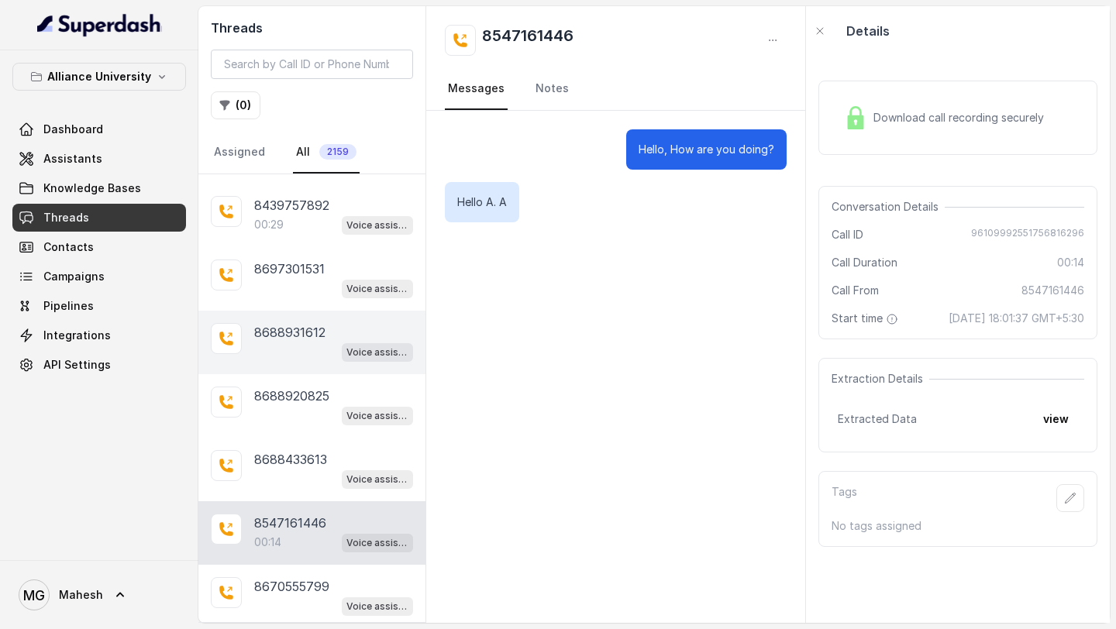
scroll to position [5910, 0]
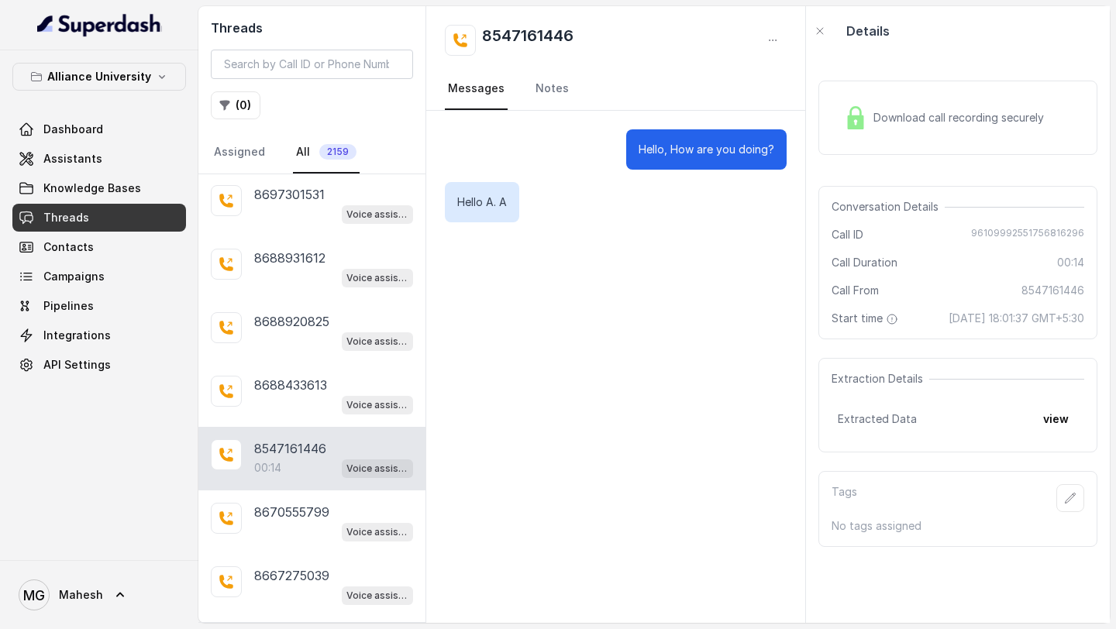
click at [314, 628] on p "Load more conversations" at bounding box center [312, 639] width 152 height 19
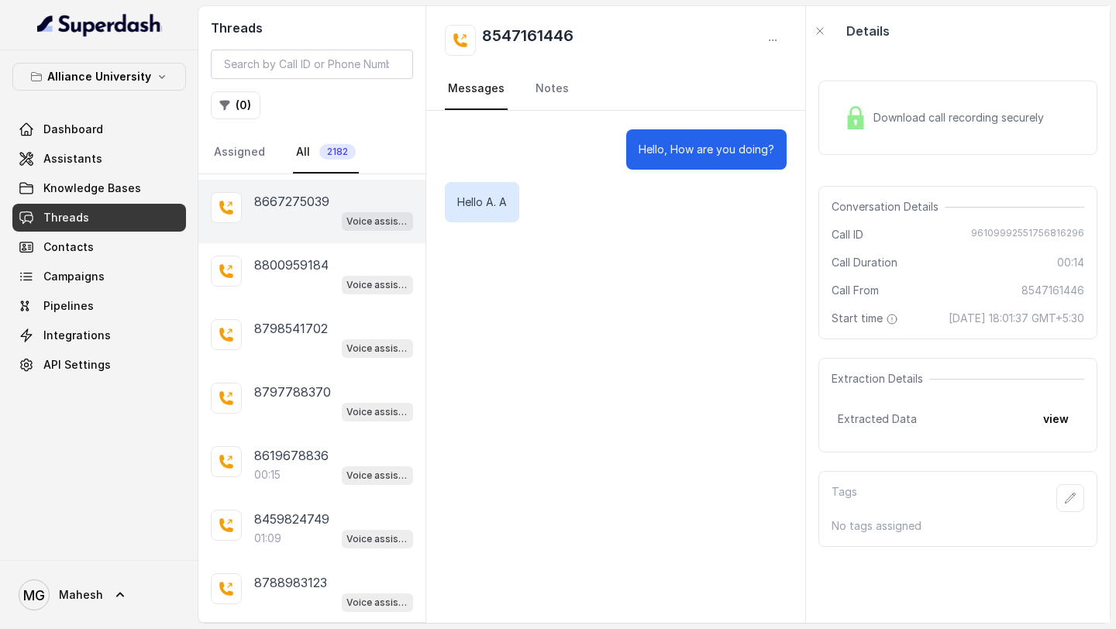
scroll to position [6287, 0]
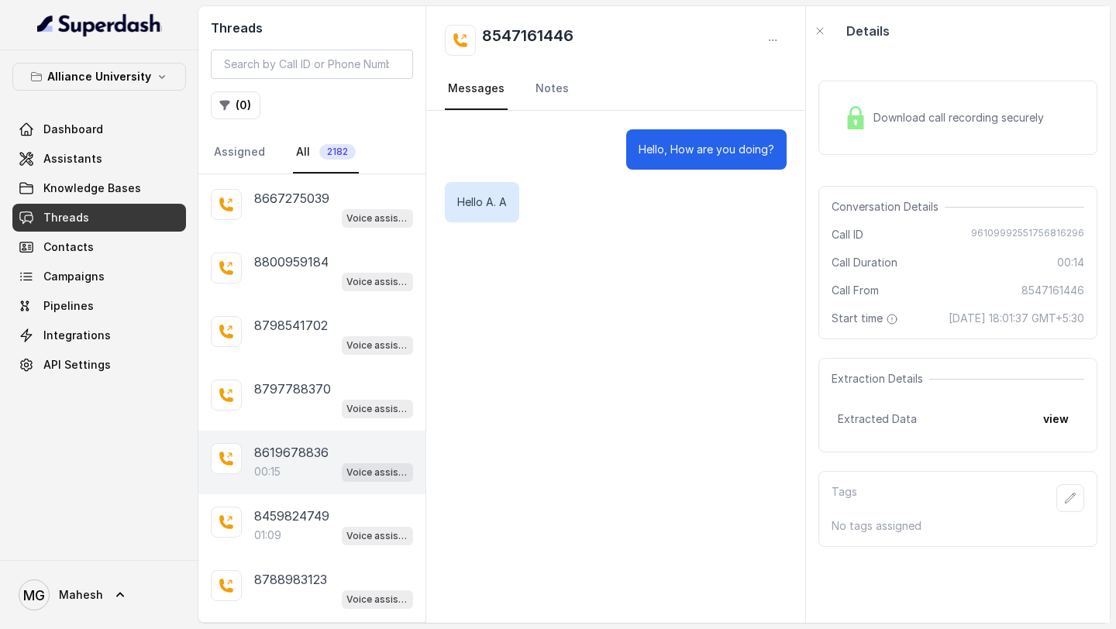
click at [310, 443] on p "8619678836" at bounding box center [291, 452] width 74 height 19
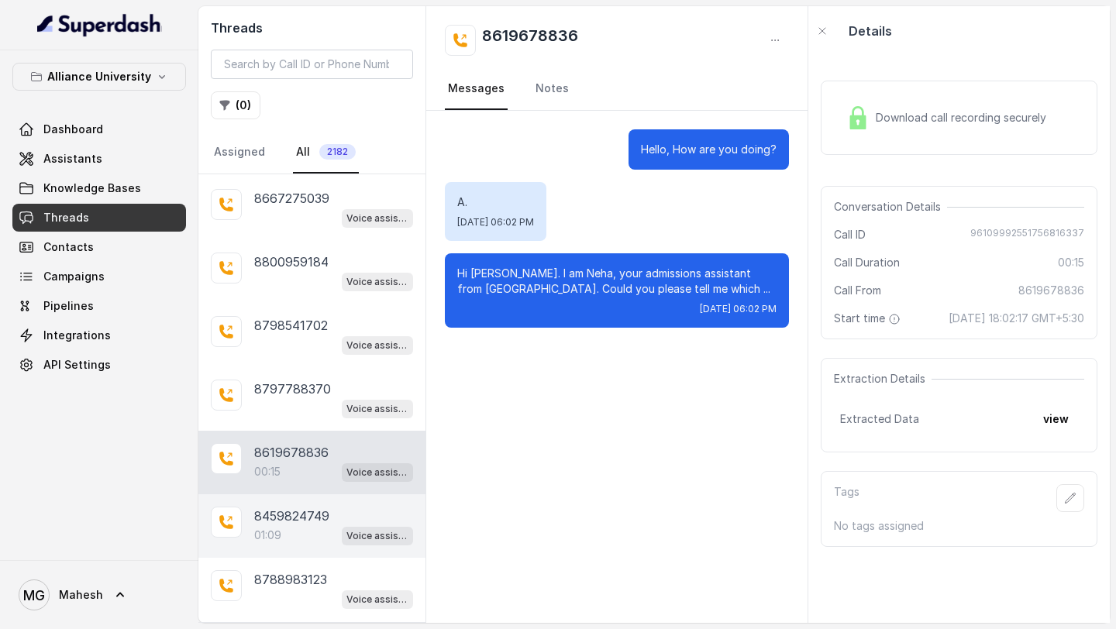
click at [325, 525] on div "01:09 Voice assistant" at bounding box center [333, 535] width 159 height 20
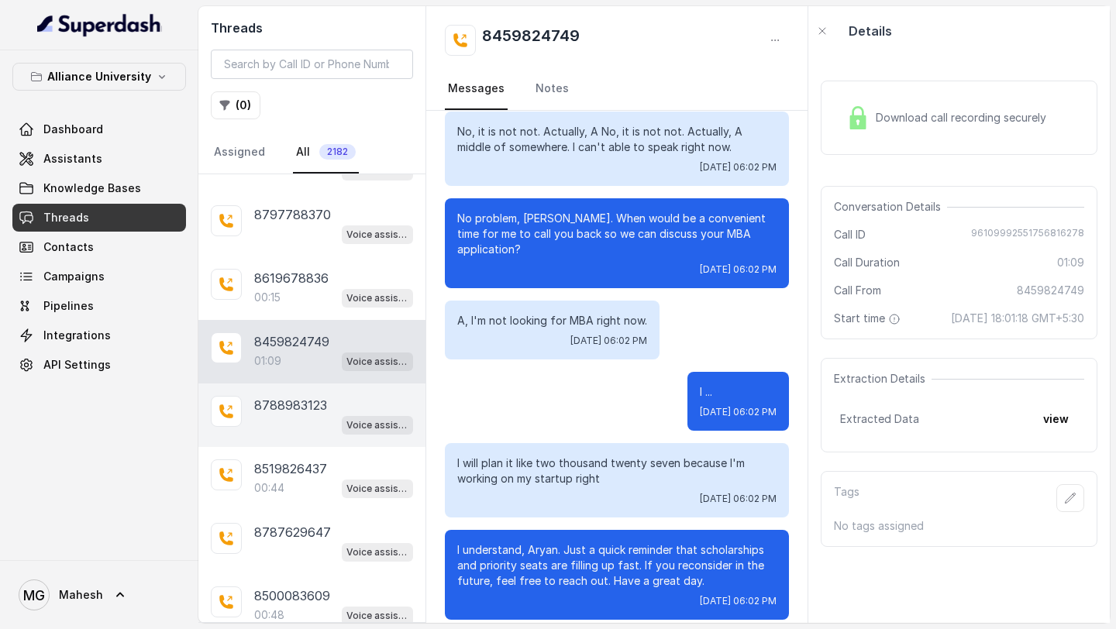
scroll to position [6478, 0]
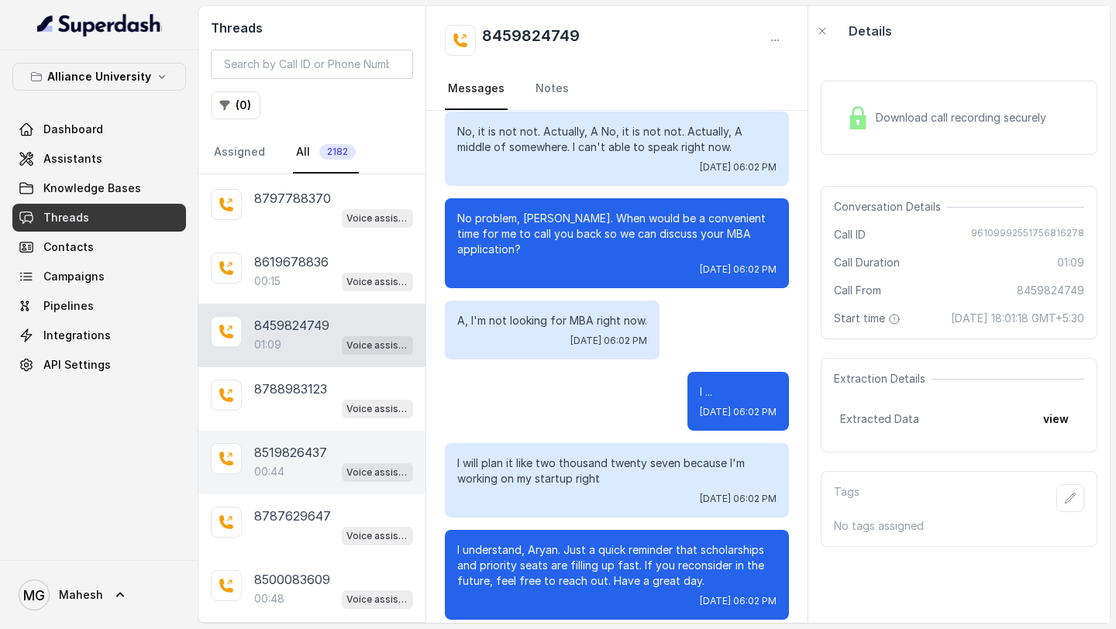
click at [303, 462] on div "00:44 Voice assistant" at bounding box center [333, 472] width 159 height 20
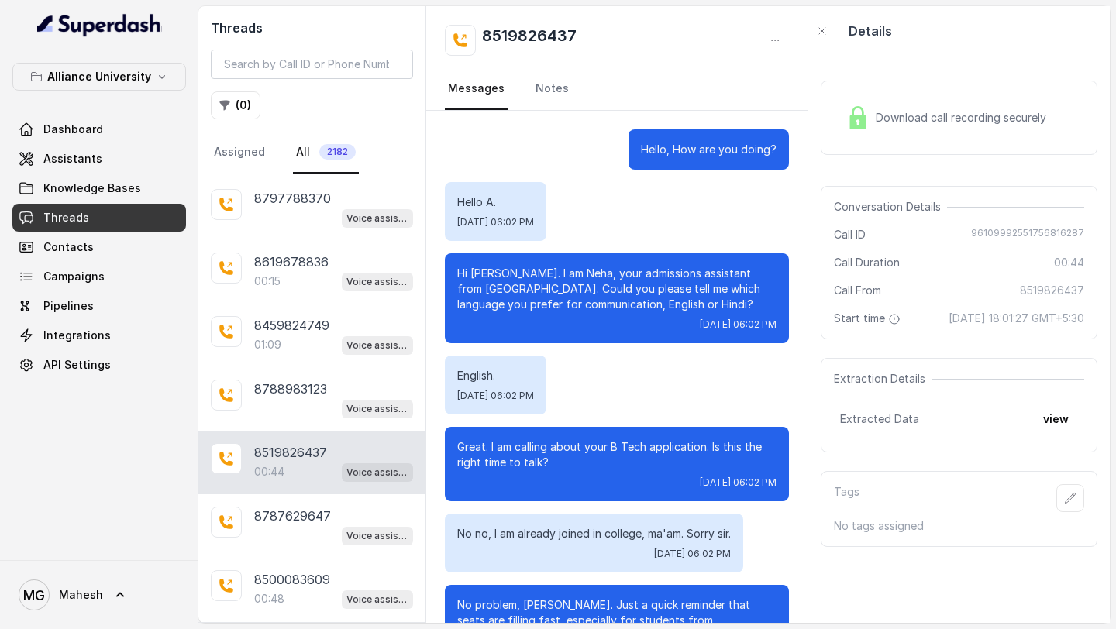
scroll to position [71, 0]
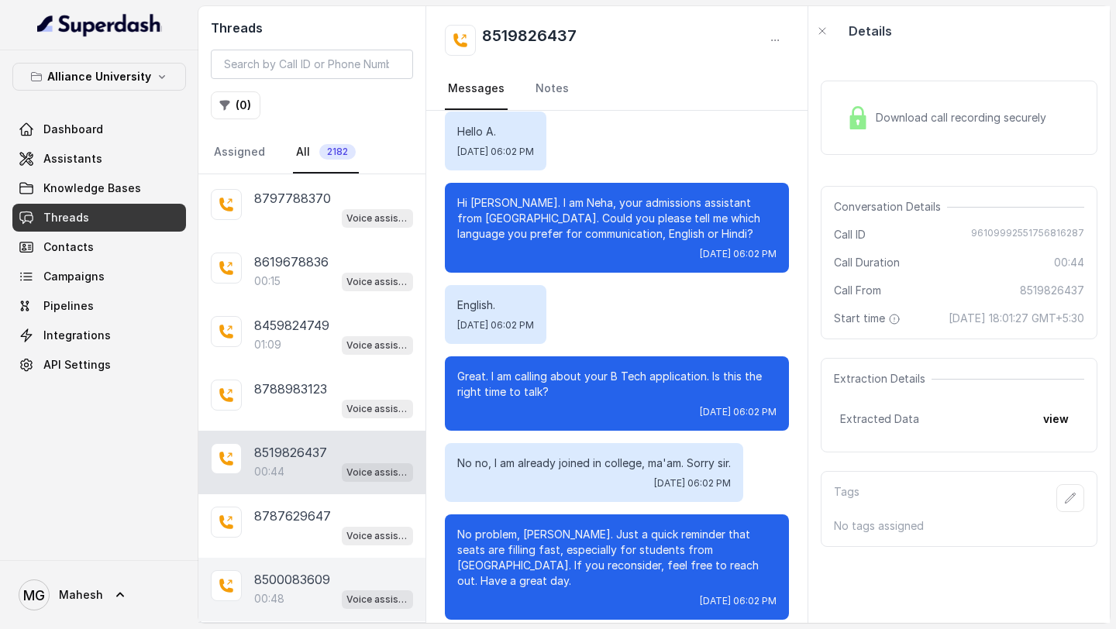
click at [305, 570] on p "8500083609" at bounding box center [292, 579] width 76 height 19
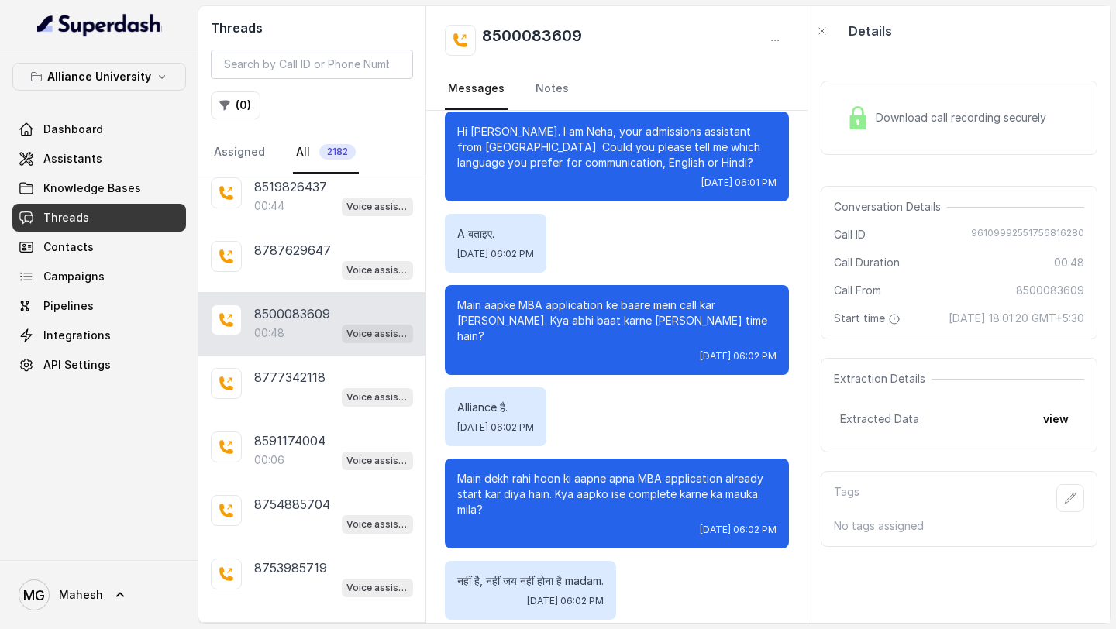
scroll to position [6751, 0]
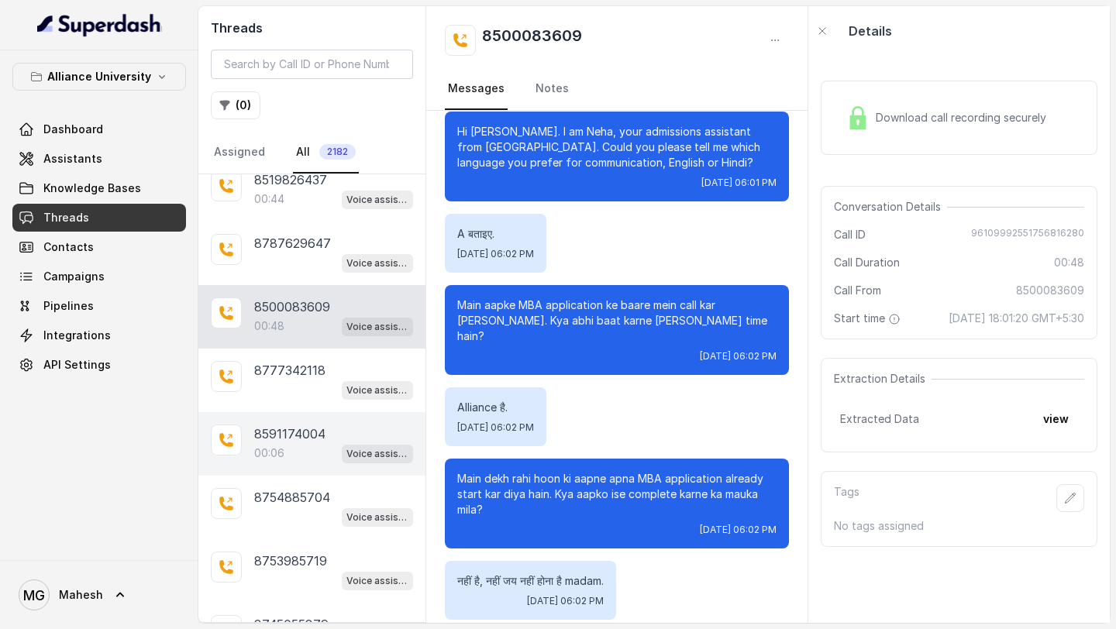
click at [309, 423] on div "8591174004 00:06 Voice assistant" at bounding box center [311, 444] width 227 height 64
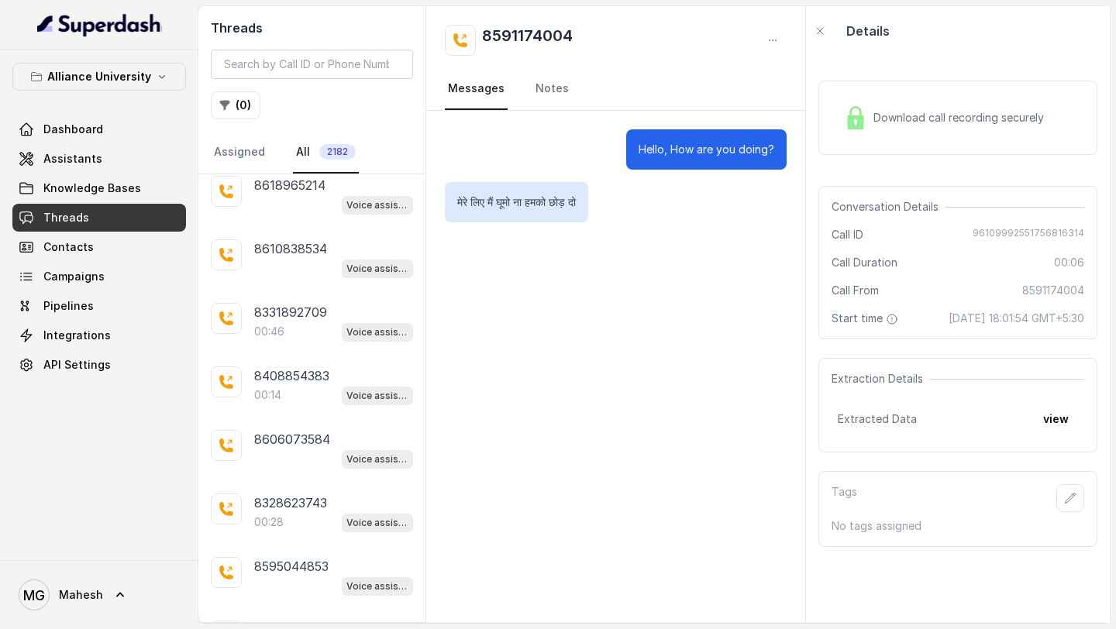
scroll to position [8056, 0]
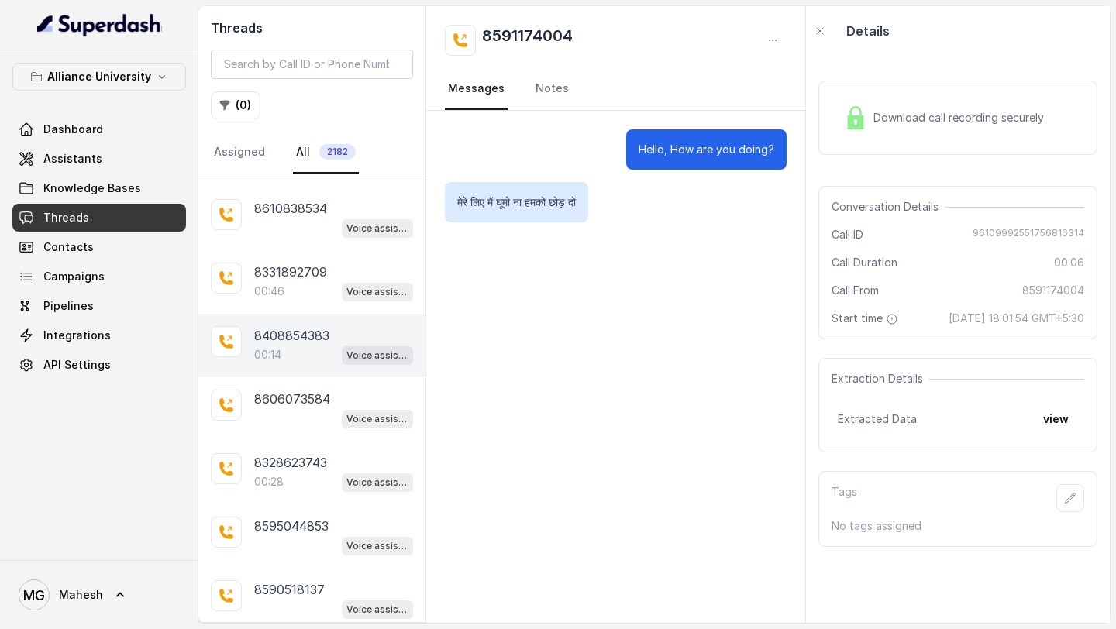
click at [306, 345] on div "00:14 Voice assistant" at bounding box center [333, 355] width 159 height 20
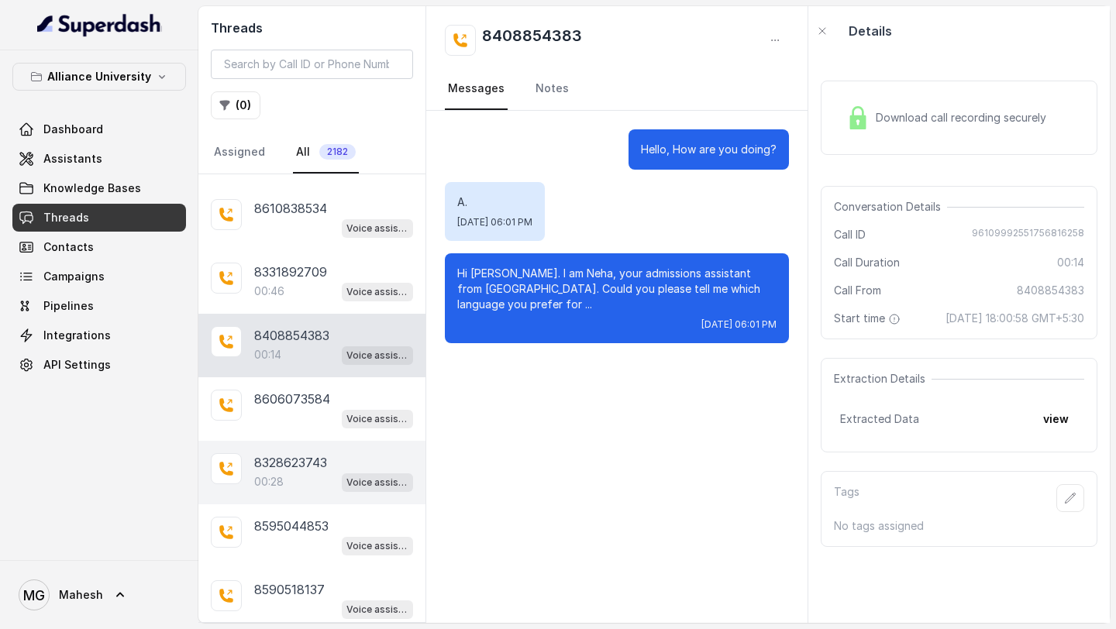
click at [315, 453] on p "8328623743" at bounding box center [290, 462] width 73 height 19
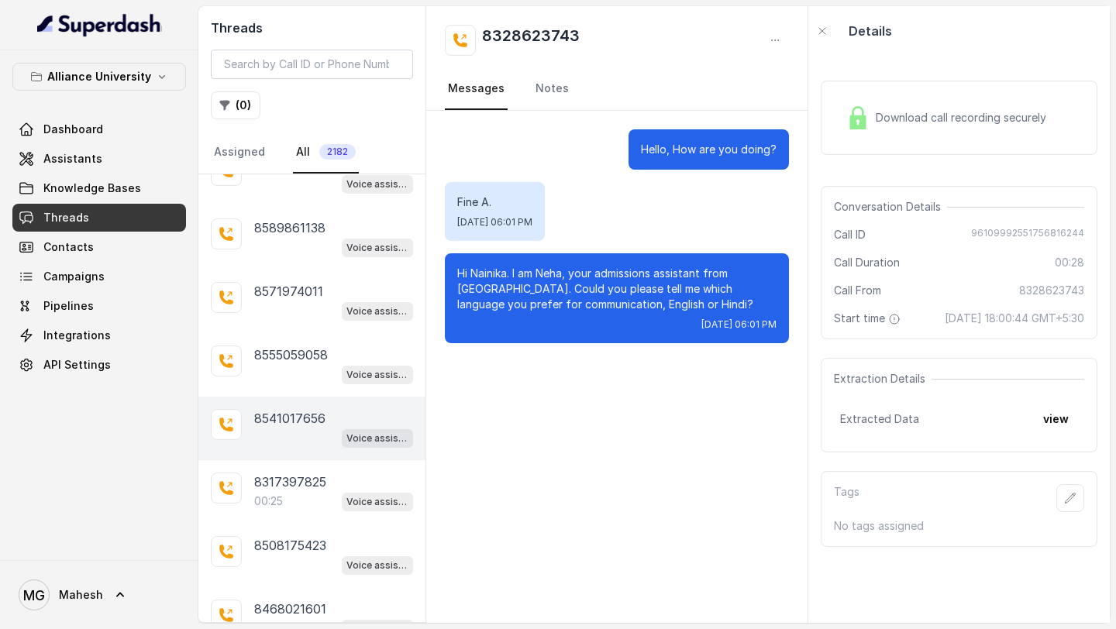
scroll to position [8485, 0]
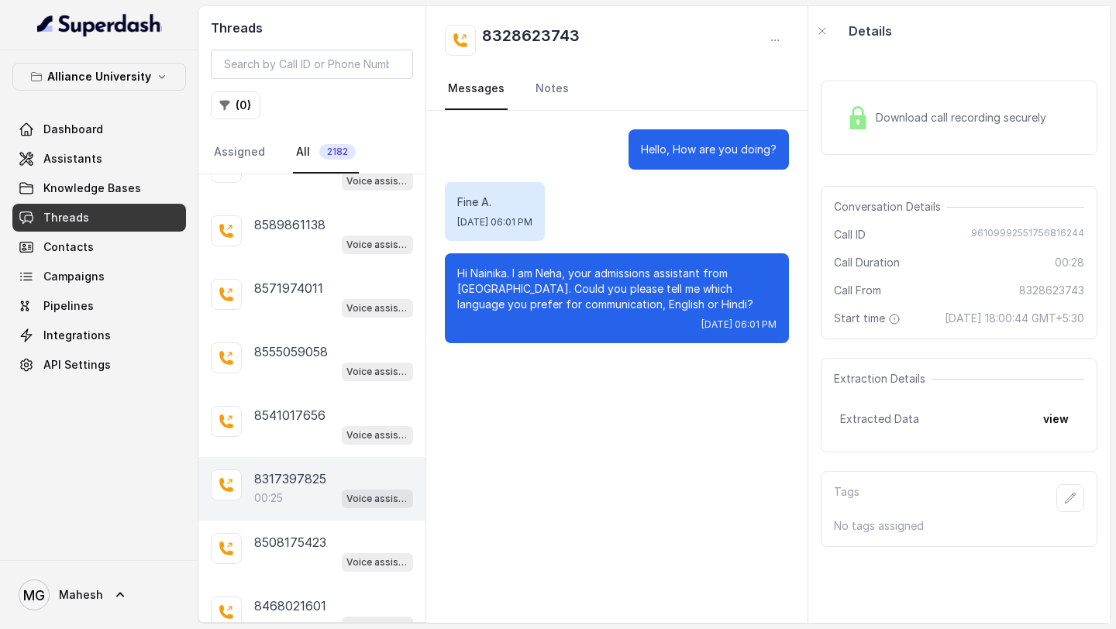
click at [315, 470] on p "8317397825" at bounding box center [290, 479] width 72 height 19
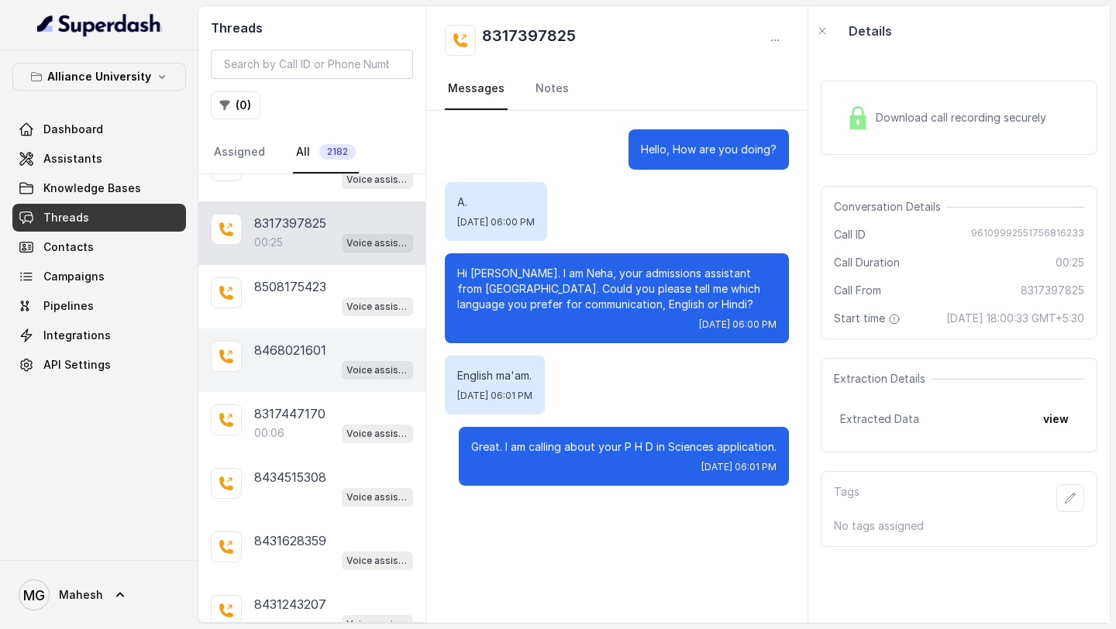
scroll to position [8780, 0]
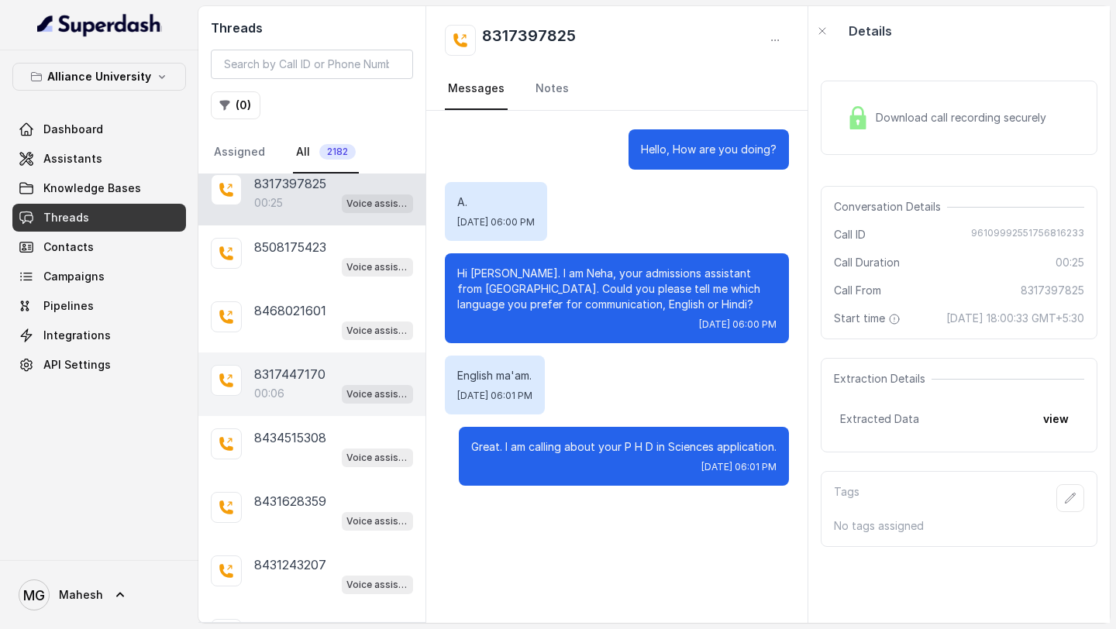
click at [296, 384] on div "00:06 Voice assistant" at bounding box center [333, 394] width 159 height 20
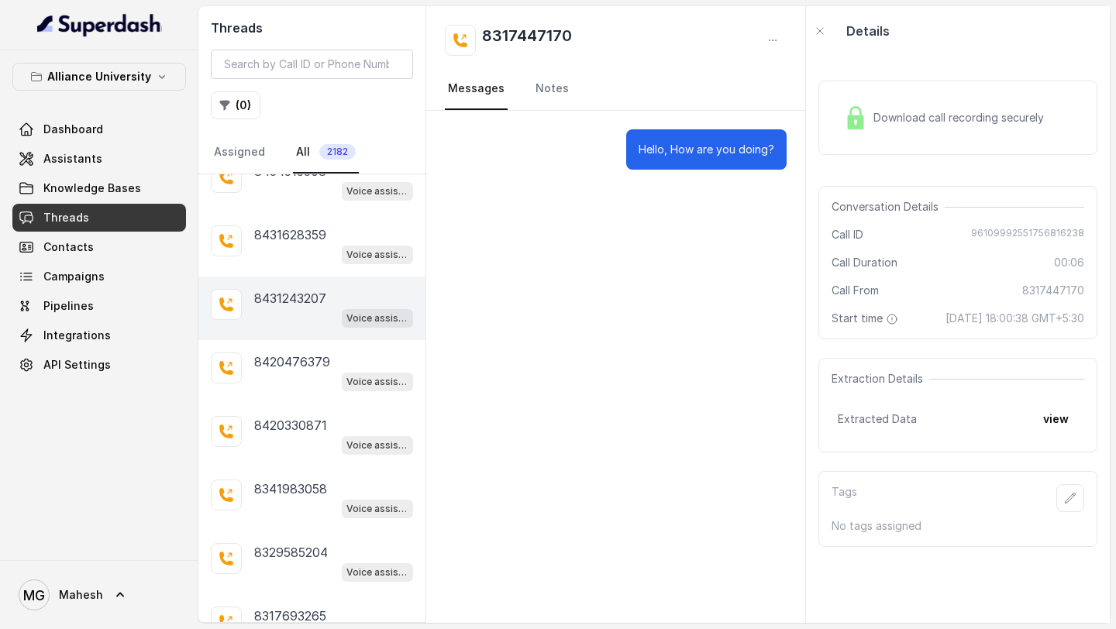
scroll to position [9067, 0]
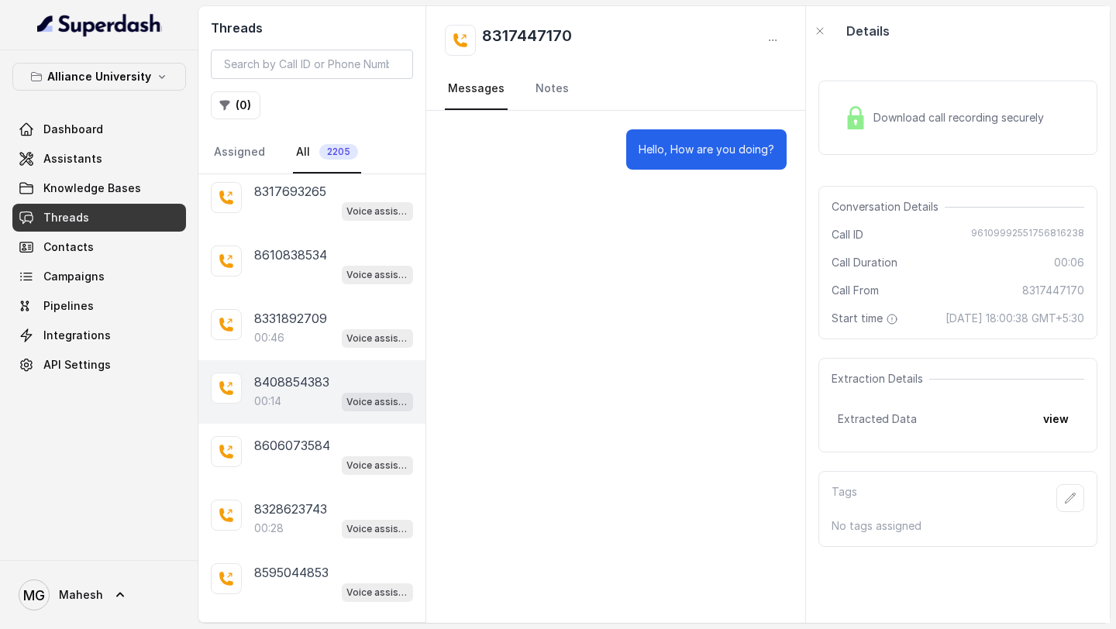
scroll to position [9420, 0]
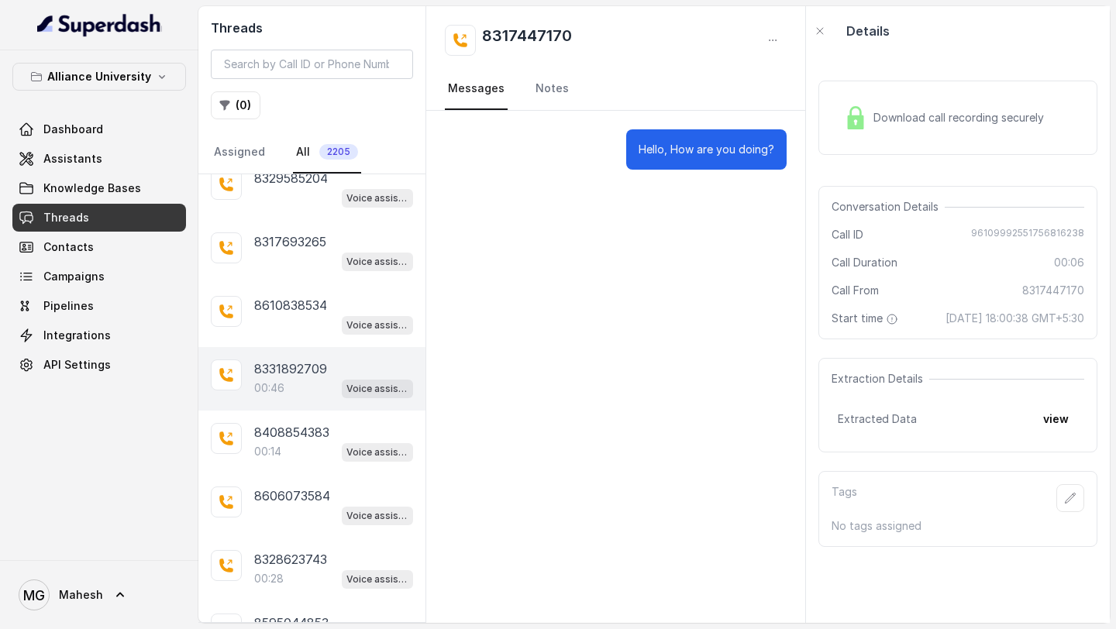
click at [304, 378] on div "00:46 Voice assistant" at bounding box center [333, 388] width 159 height 20
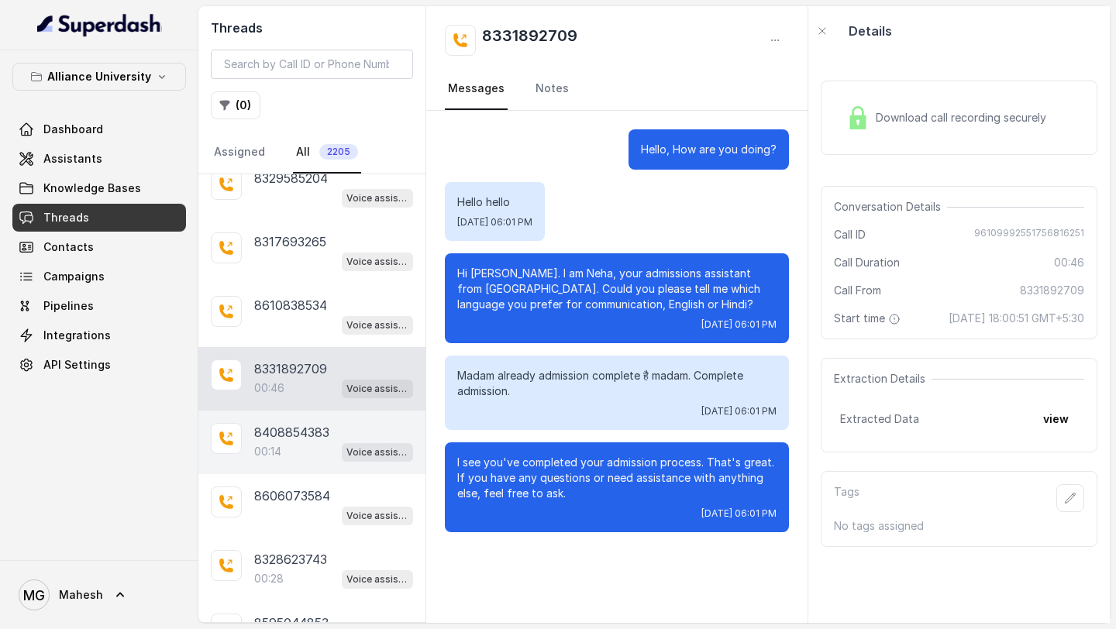
click at [302, 423] on p "8408854383" at bounding box center [291, 432] width 75 height 19
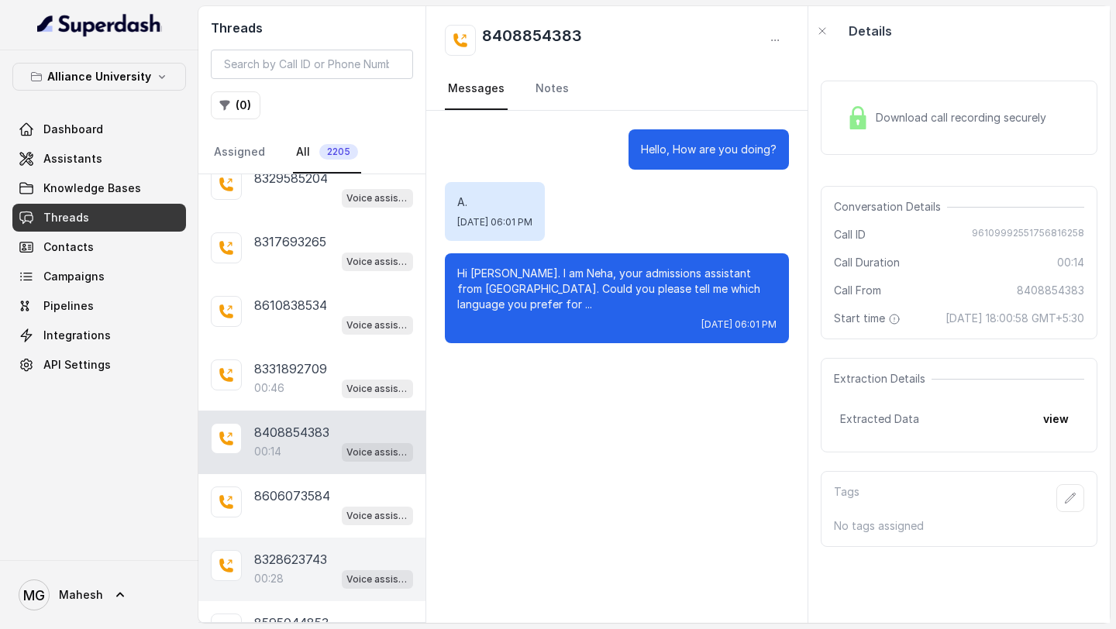
click at [308, 569] on div "00:28 Voice assistant" at bounding box center [333, 579] width 159 height 20
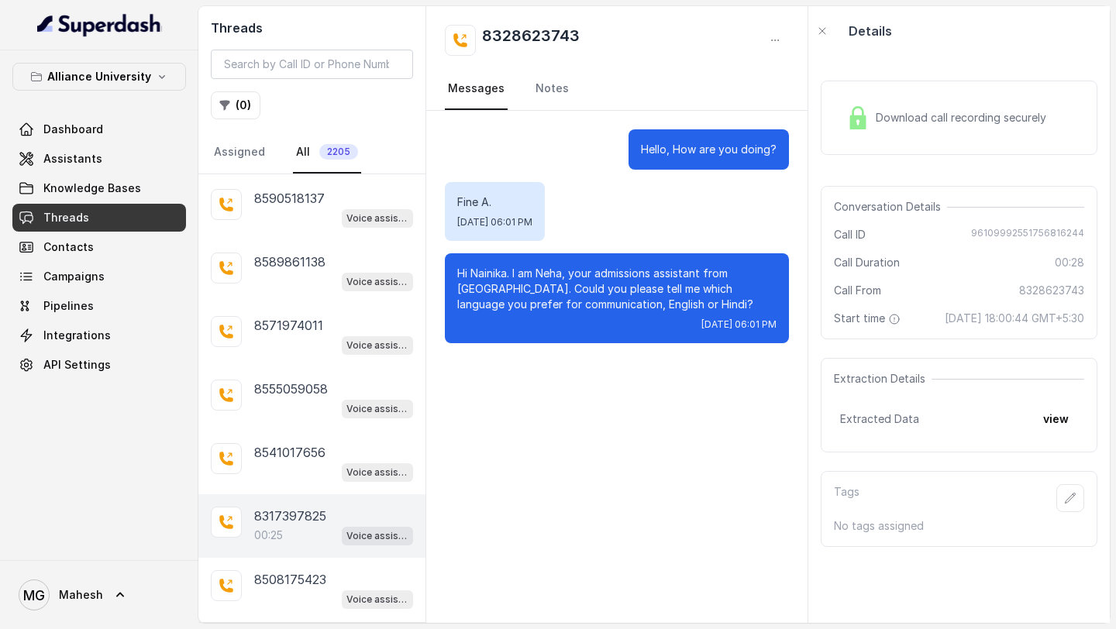
scroll to position [9913, 0]
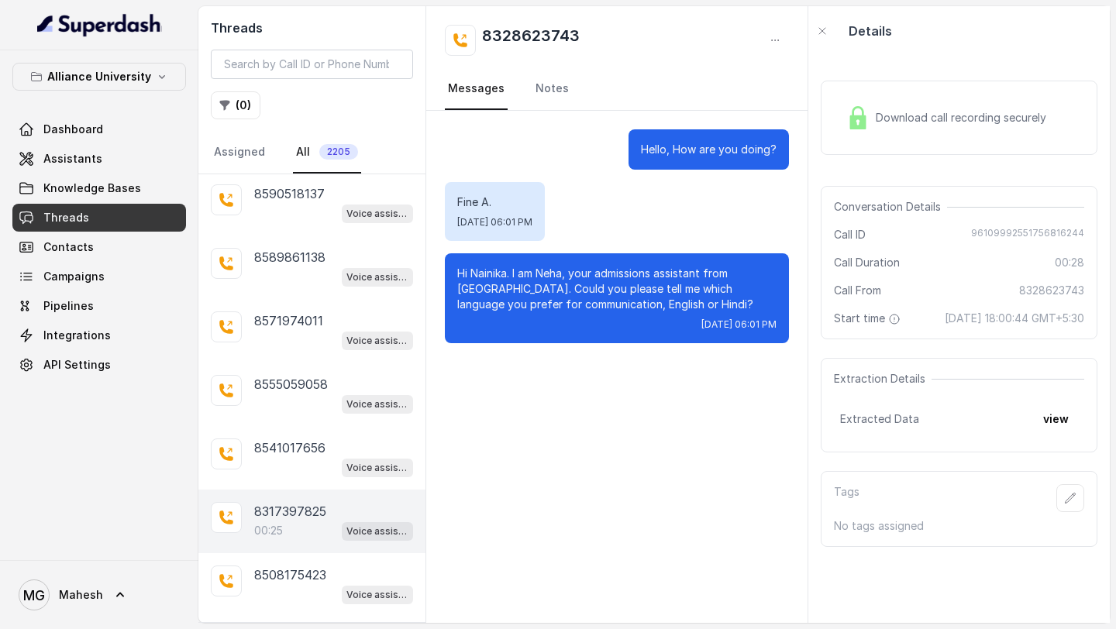
click at [305, 521] on div "00:25 Voice assistant" at bounding box center [333, 531] width 159 height 20
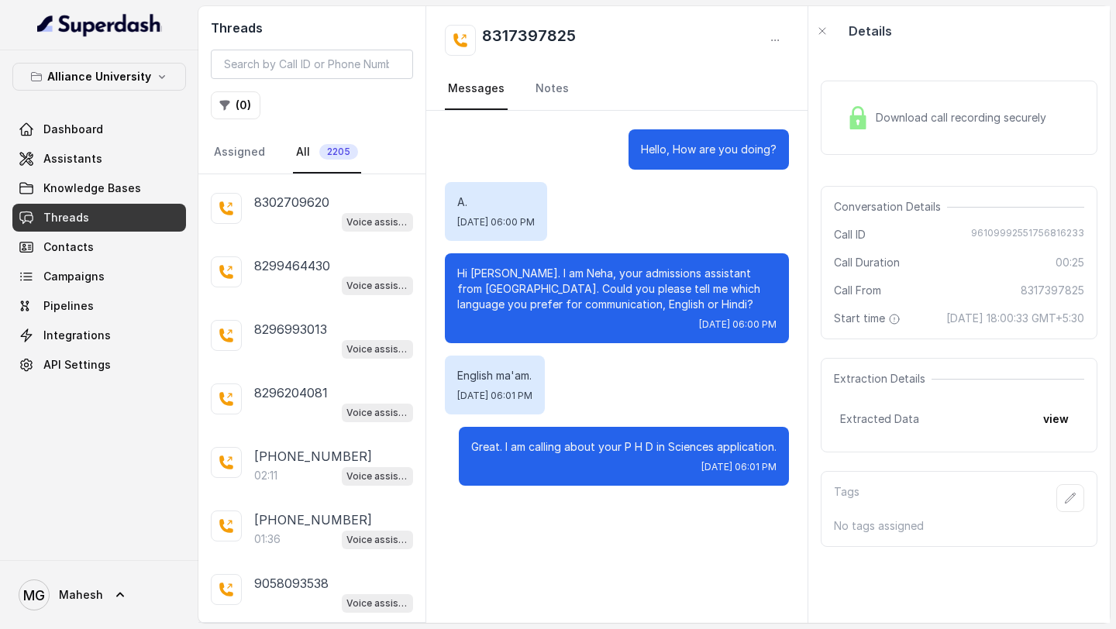
scroll to position [11564, 0]
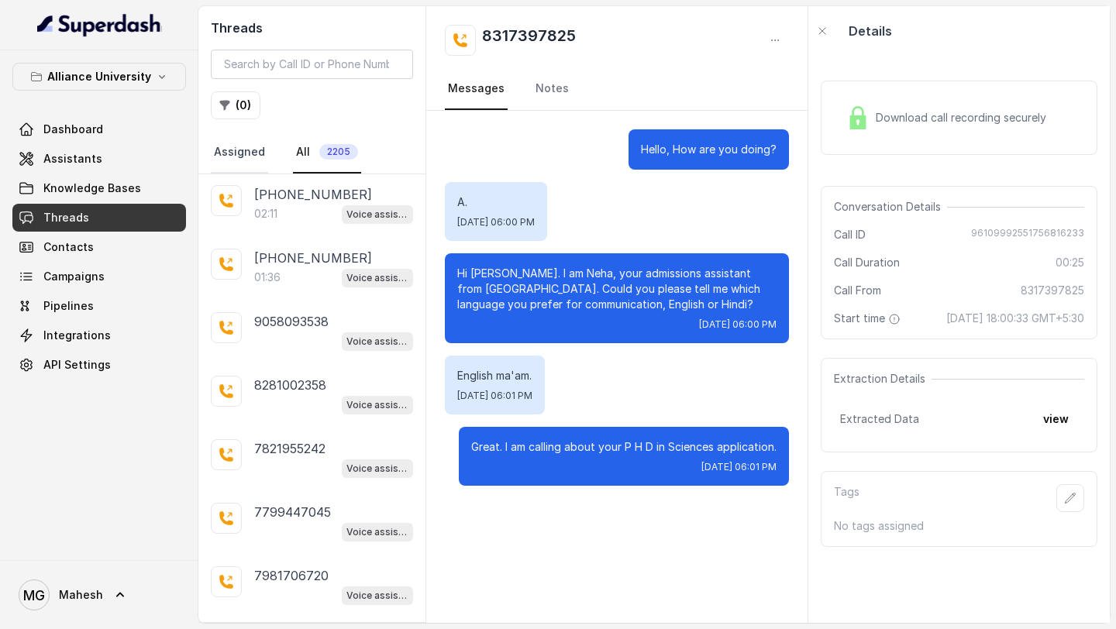
click at [232, 150] on link "Assigned" at bounding box center [239, 153] width 57 height 42
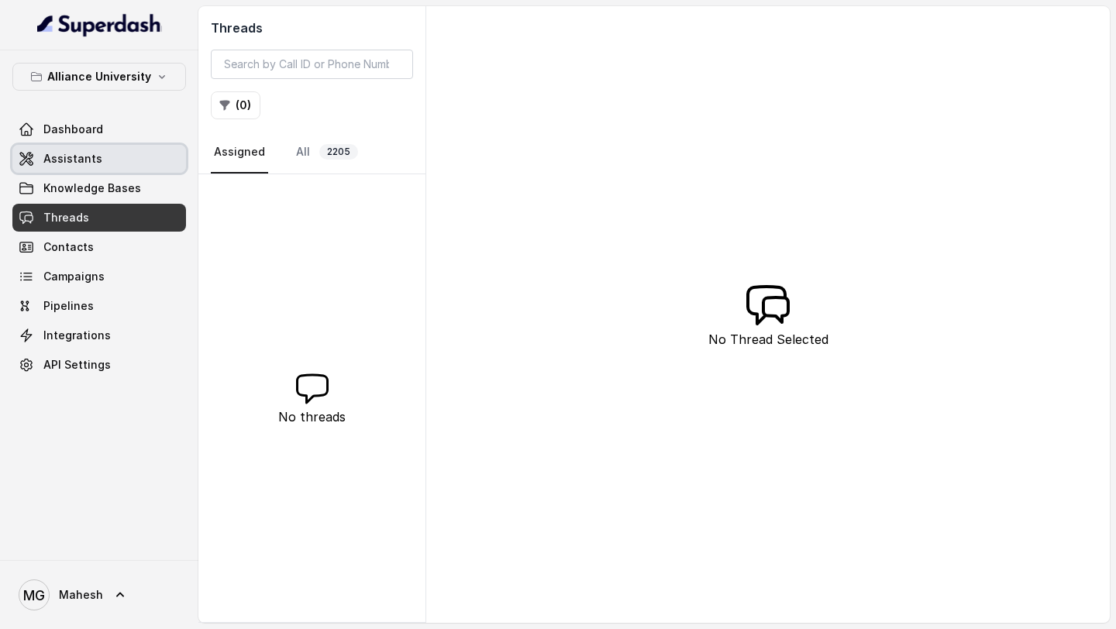
click at [138, 162] on link "Assistants" at bounding box center [99, 159] width 174 height 28
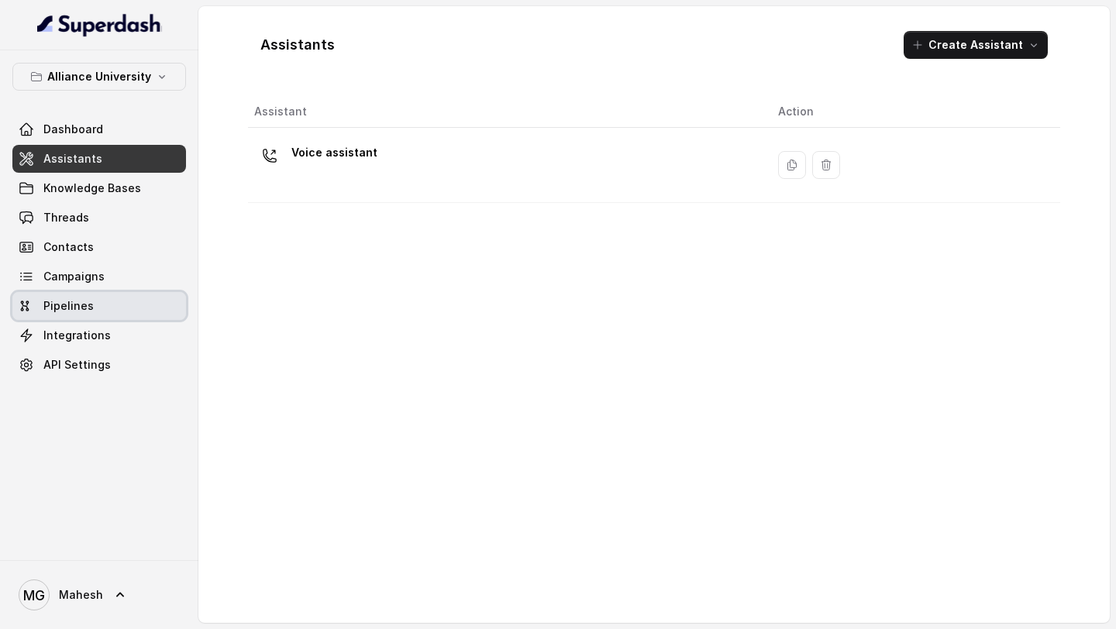
click at [105, 295] on link "Pipelines" at bounding box center [99, 306] width 174 height 28
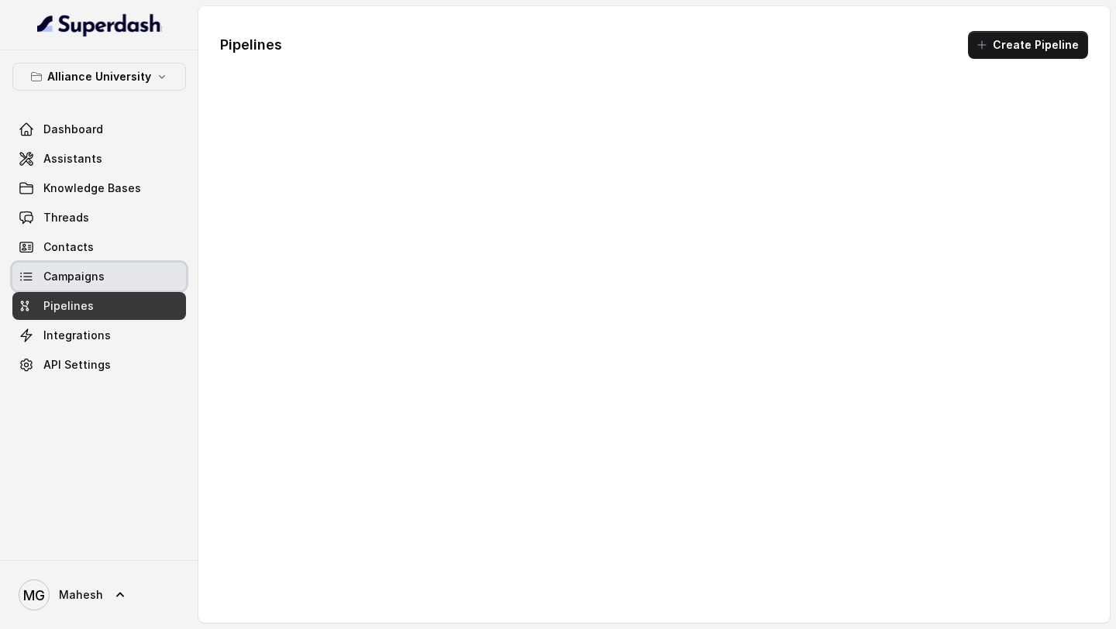
click at [108, 287] on link "Campaigns" at bounding box center [99, 277] width 174 height 28
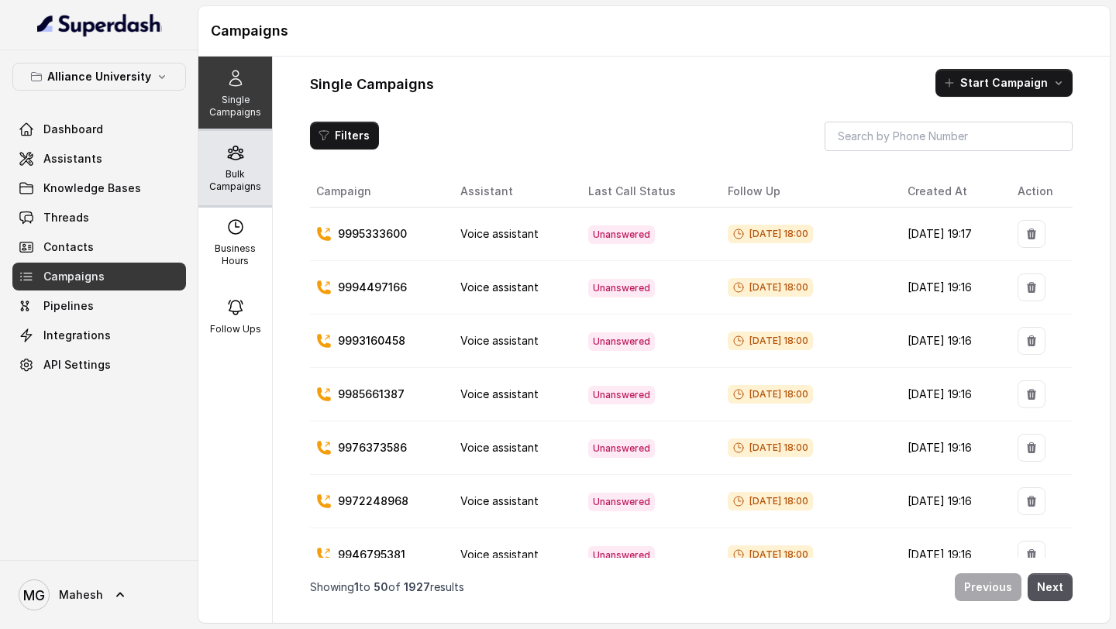
click at [222, 170] on p "Bulk Campaigns" at bounding box center [235, 180] width 61 height 25
click at [243, 179] on p "Bulk Campaigns" at bounding box center [235, 180] width 61 height 25
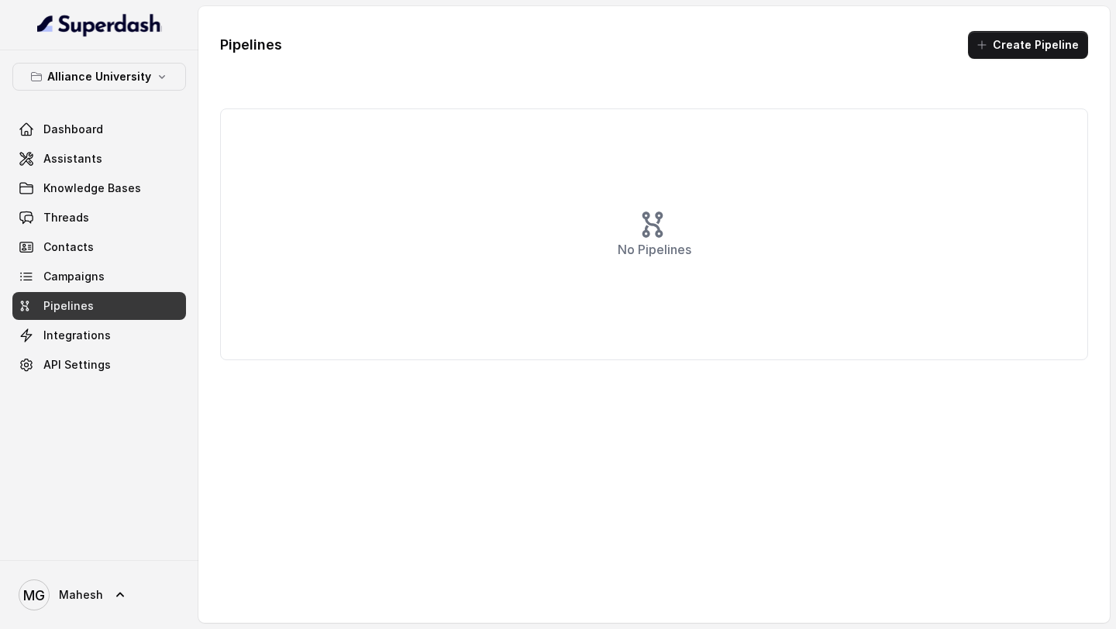
click at [115, 310] on link "Pipelines" at bounding box center [99, 306] width 174 height 28
click at [117, 268] on link "Campaigns" at bounding box center [99, 277] width 174 height 28
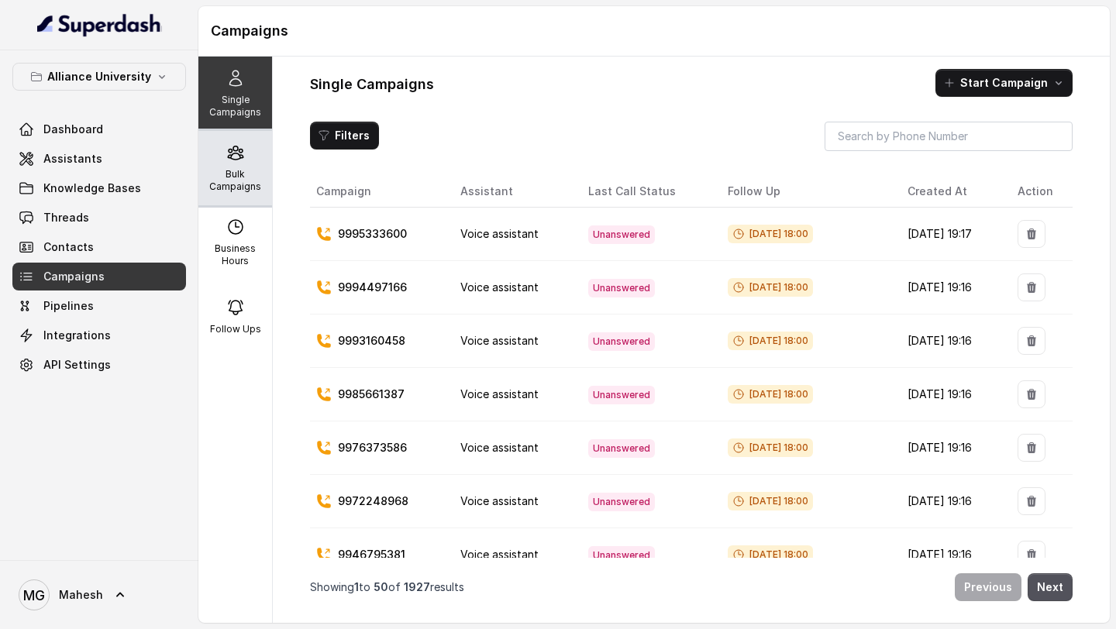
click at [239, 178] on p "Bulk Campaigns" at bounding box center [235, 180] width 61 height 25
click at [244, 167] on div "Bulk Campaigns" at bounding box center [235, 168] width 74 height 74
